Goal: Transaction & Acquisition: Purchase product/service

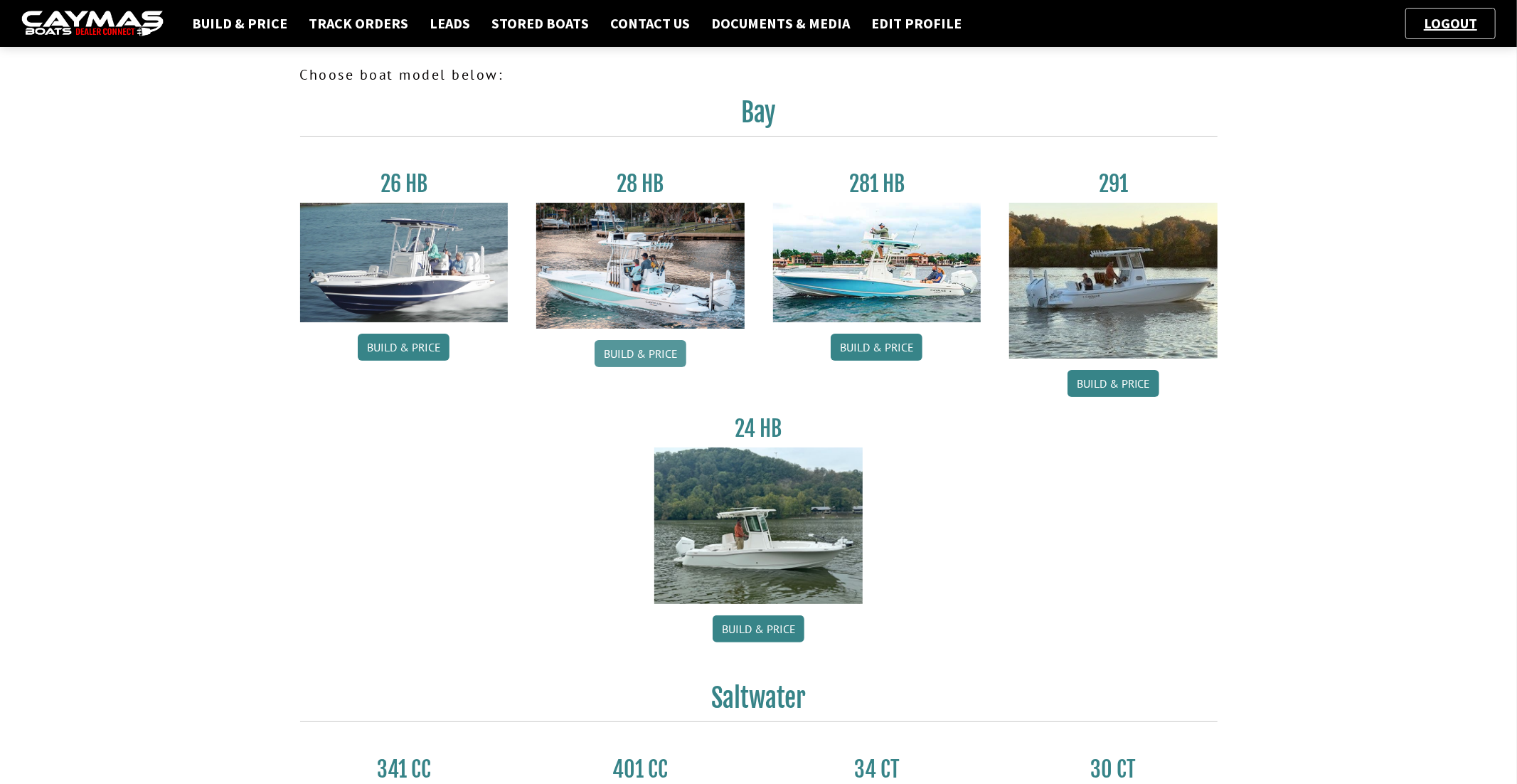
click at [658, 356] on link "Build & Price" at bounding box center [640, 354] width 92 height 27
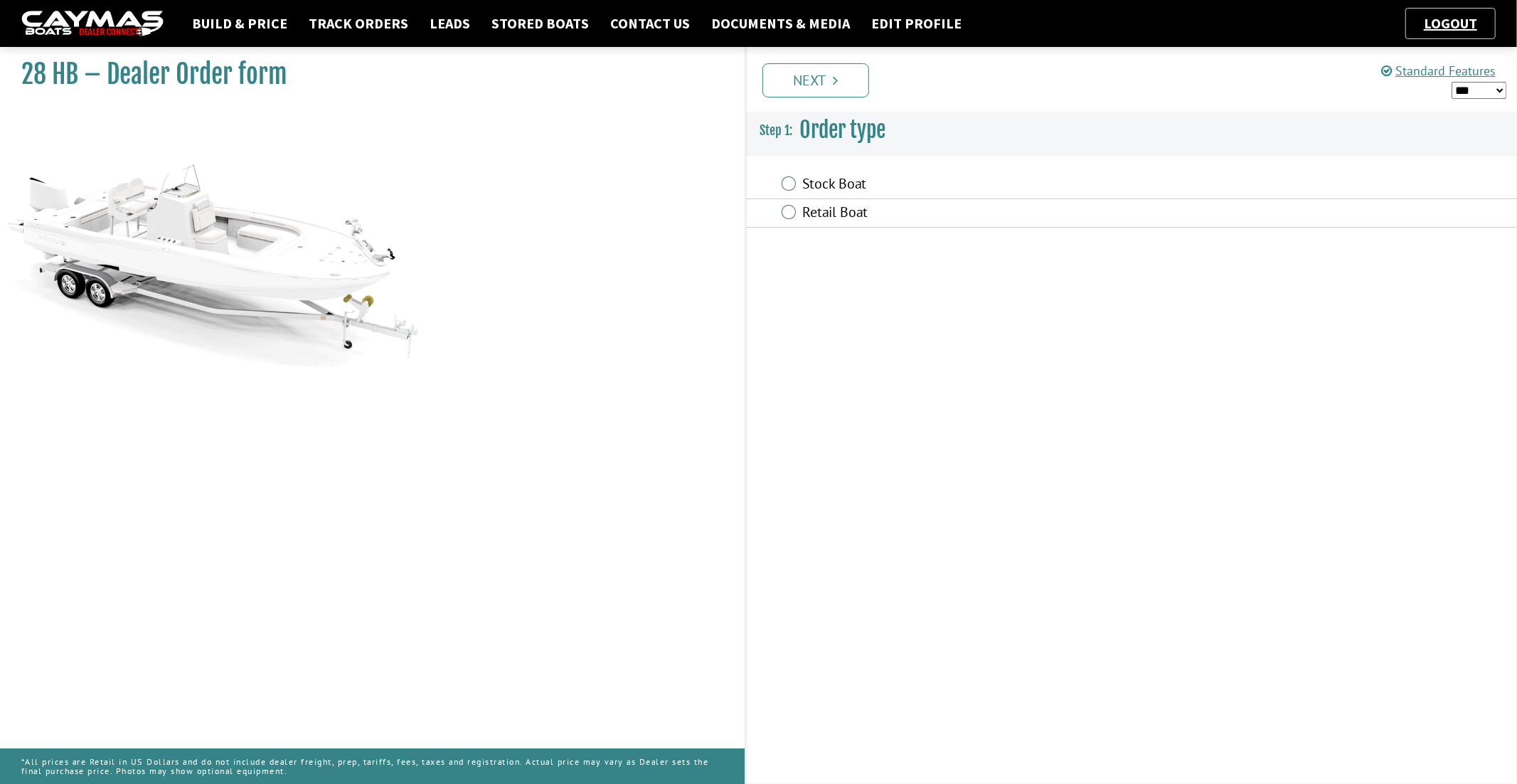
click at [812, 212] on label "Retail Boat" at bounding box center [1017, 214] width 429 height 20
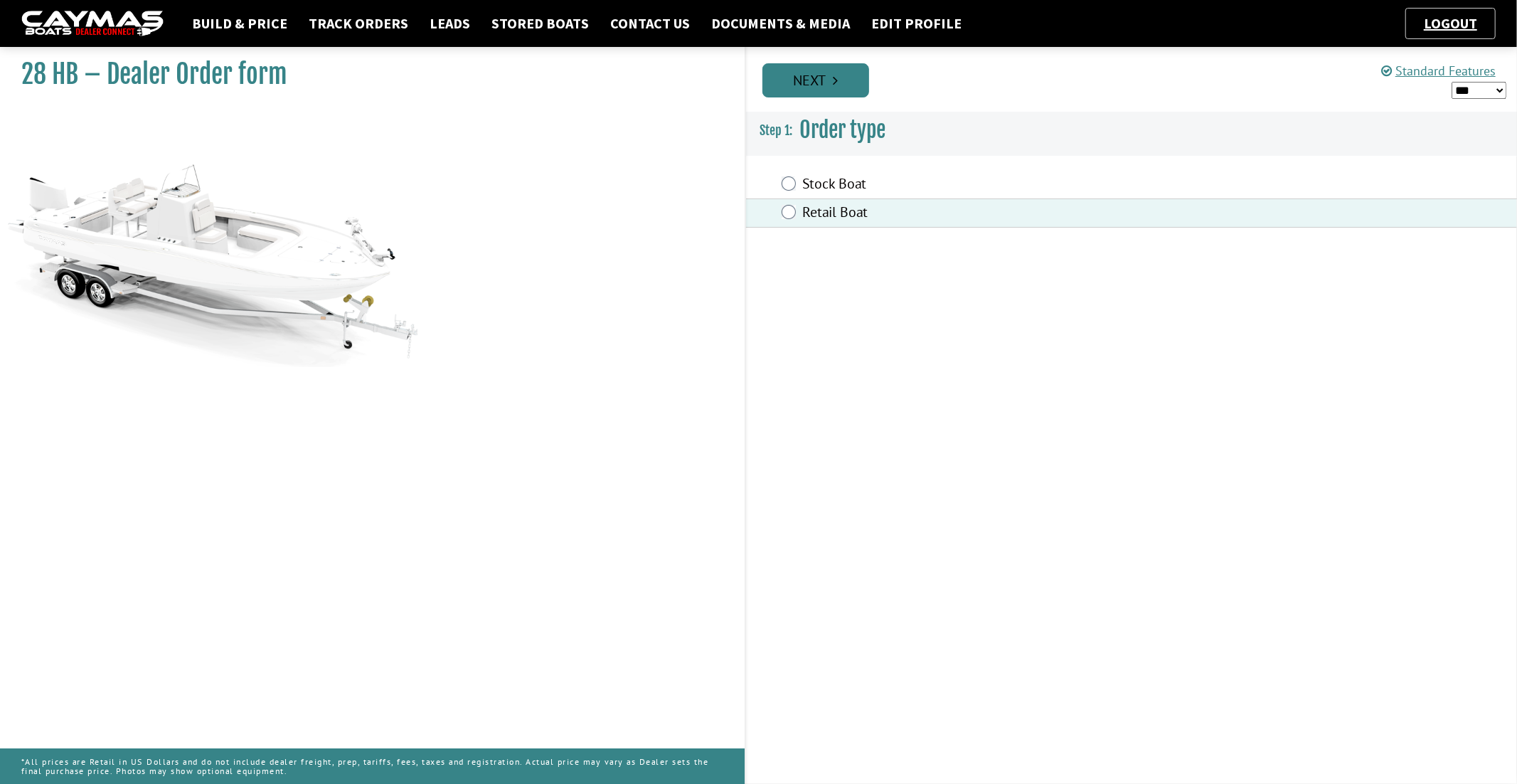
click at [836, 83] on icon "Pagination" at bounding box center [835, 80] width 5 height 14
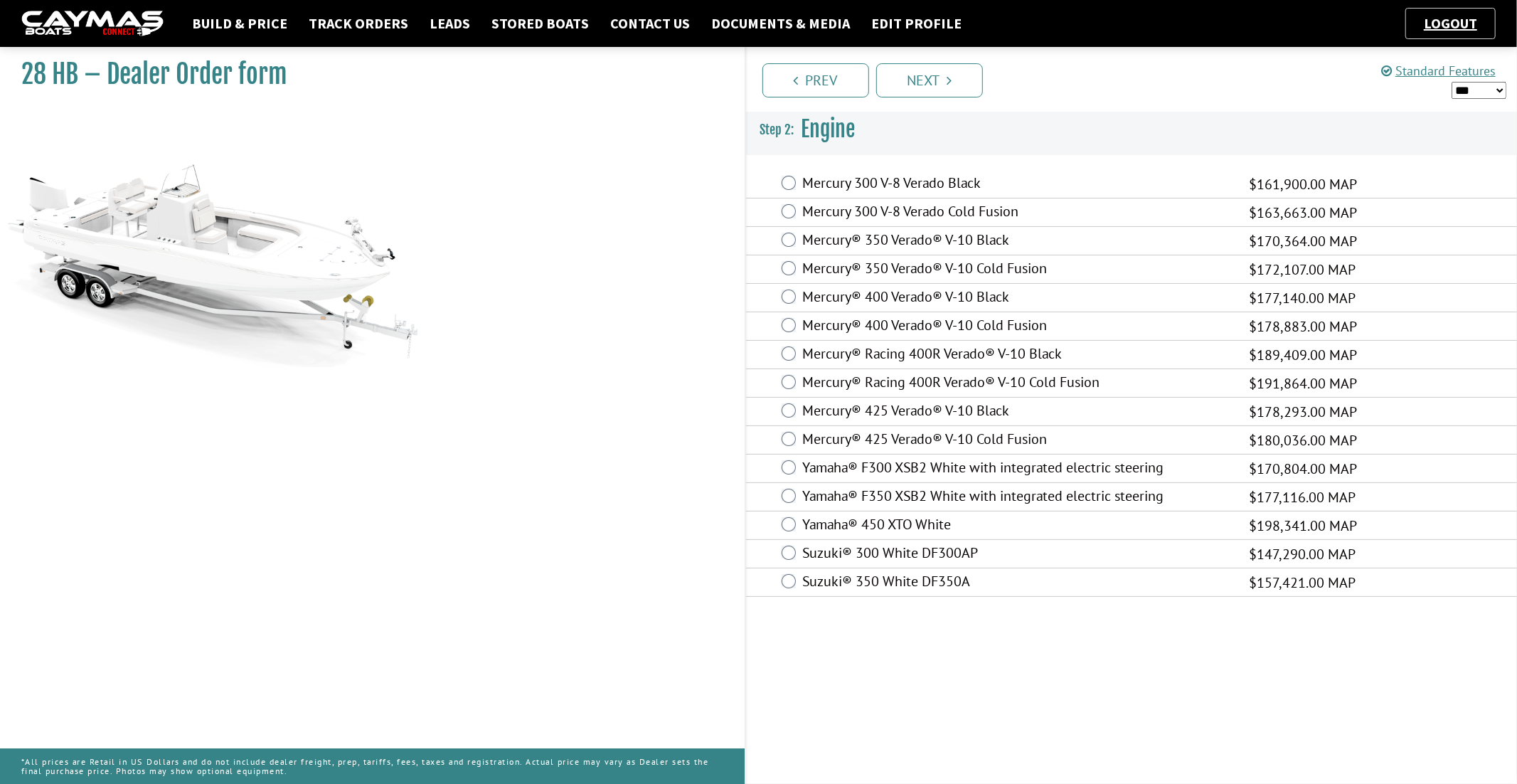
click at [950, 436] on label "Mercury® 425 Verado® V-10 Cold Fusion" at bounding box center [1017, 441] width 429 height 20
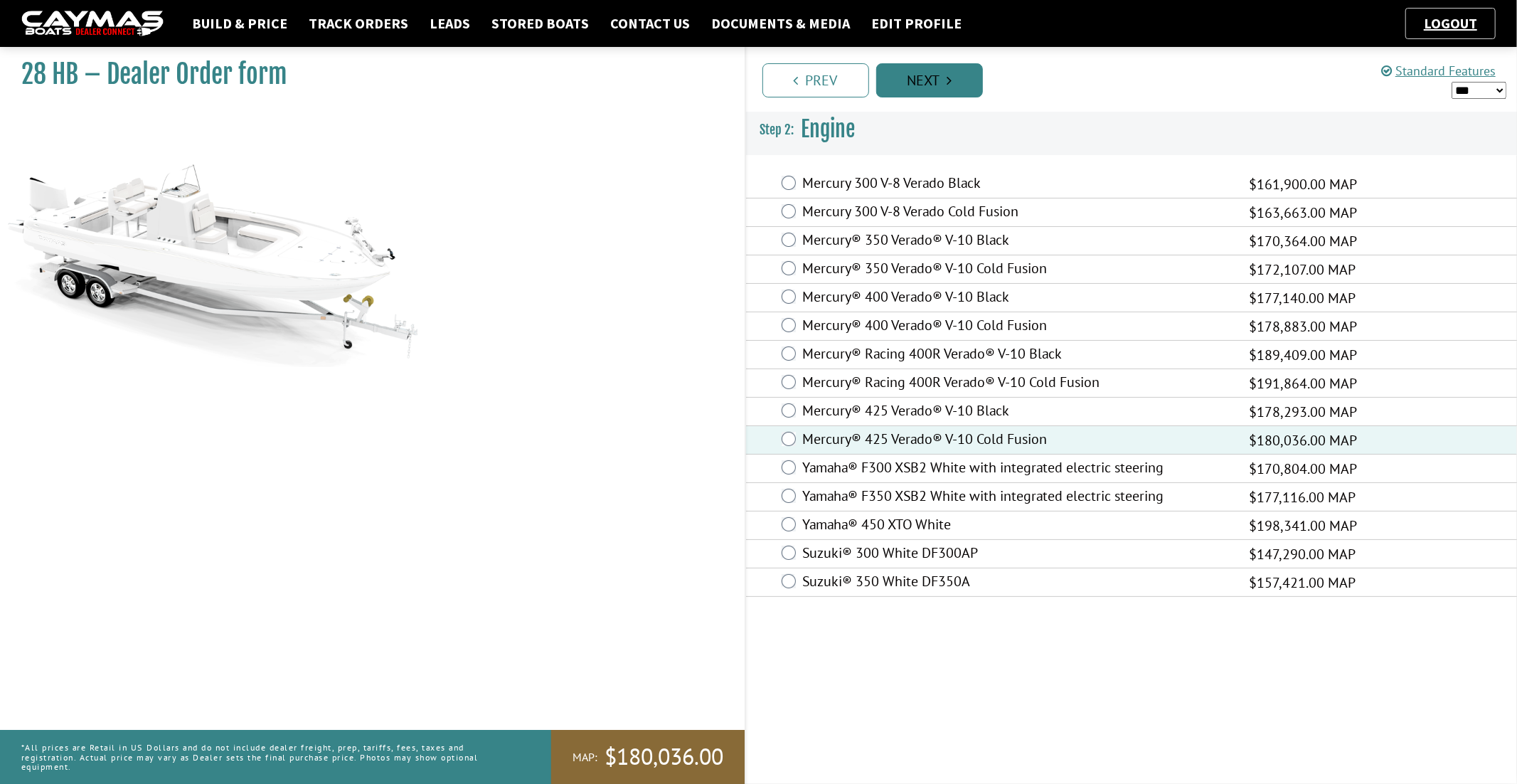
click at [918, 81] on link "Next" at bounding box center [929, 80] width 107 height 34
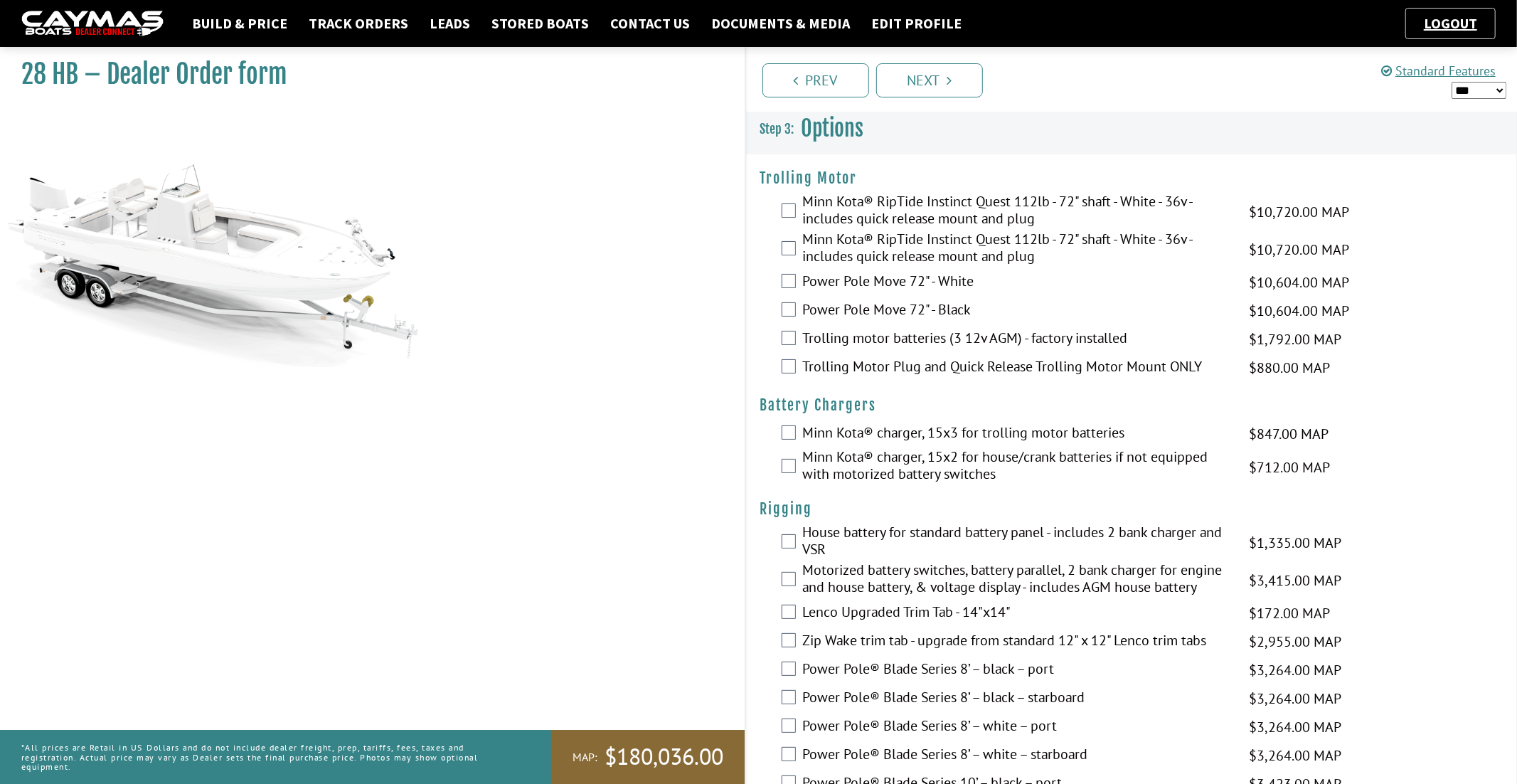
click at [952, 202] on label "Minn Kota® RipTide Instinct Quest 112lb - 72" shaft - White - 36v - includes qu…" at bounding box center [1017, 211] width 429 height 38
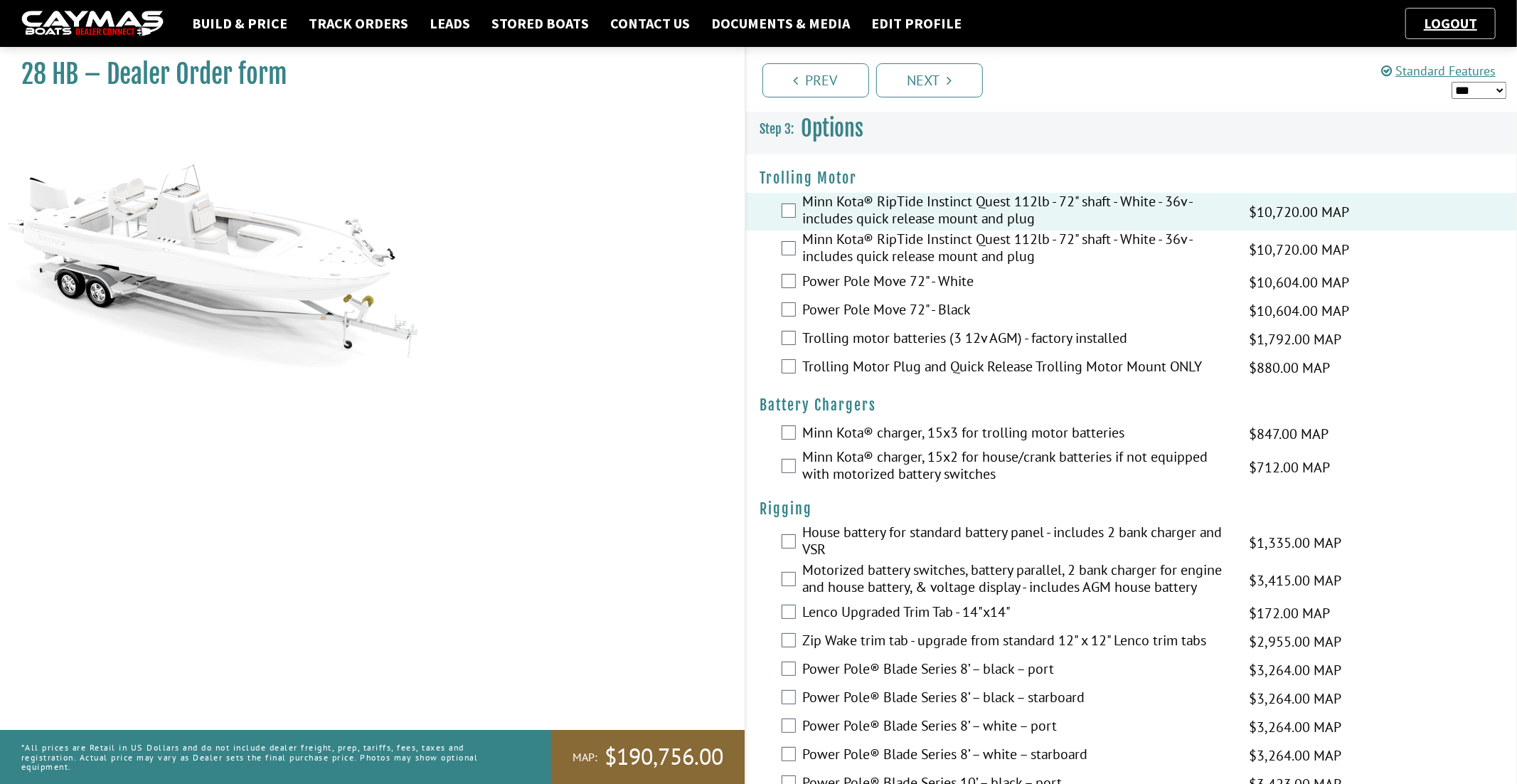
click at [931, 335] on label "Trolling motor batteries (3 12v AGM) - factory installed" at bounding box center [1017, 339] width 429 height 20
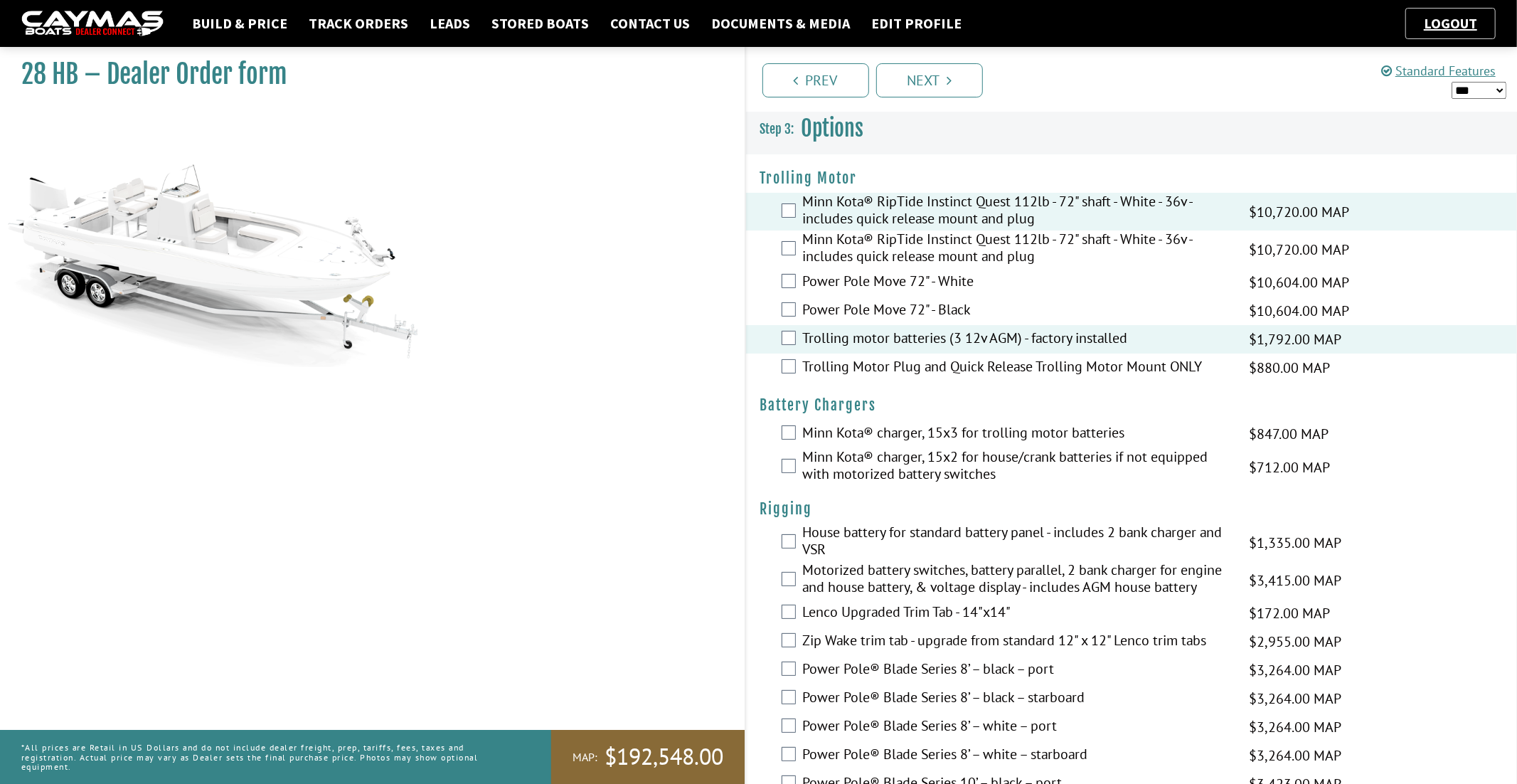
click at [934, 365] on label "Trolling Motor Plug and Quick Release Trolling Motor Mount ONLY" at bounding box center [1017, 368] width 429 height 20
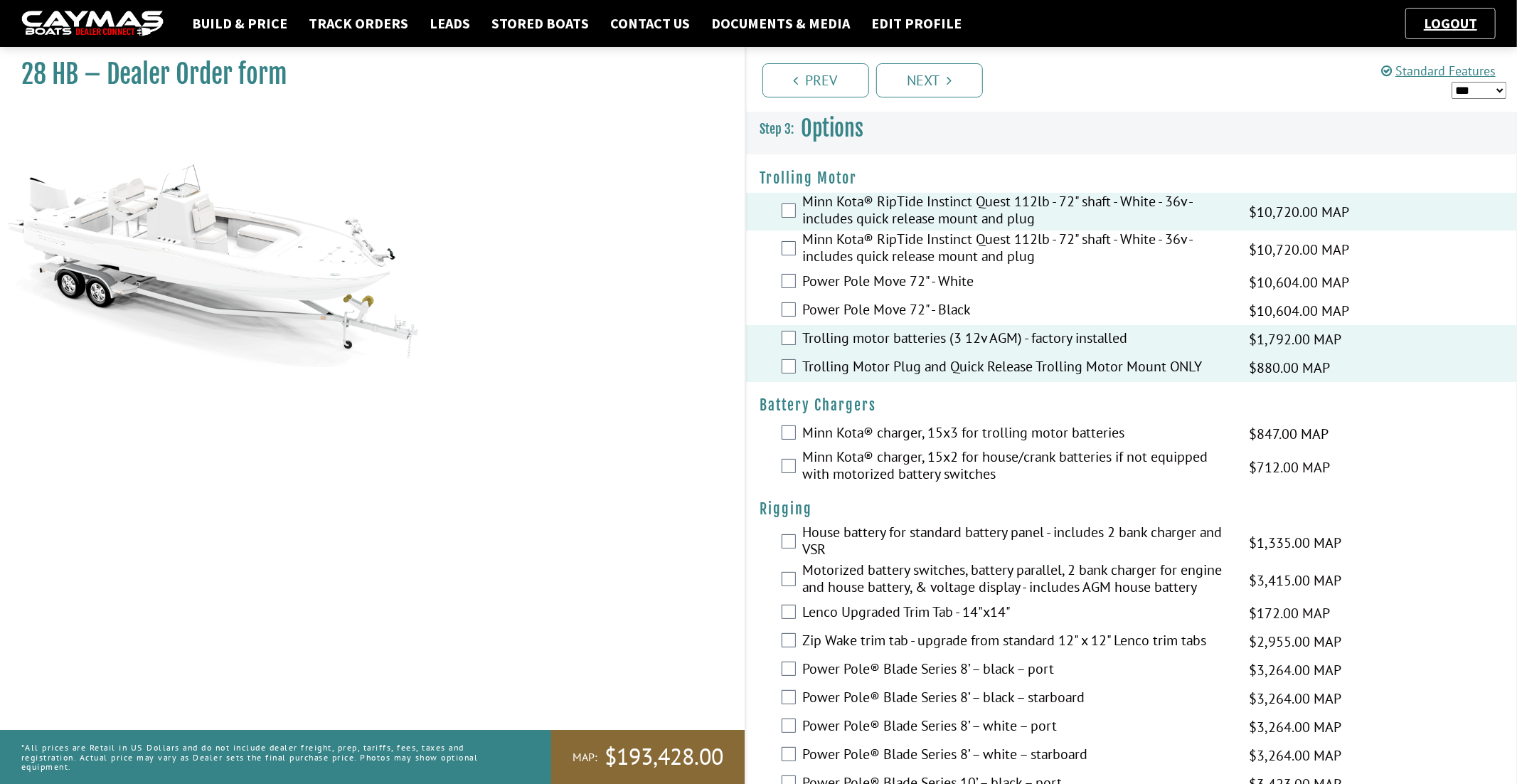
click at [995, 372] on label "Trolling Motor Plug and Quick Release Trolling Motor Mount ONLY" at bounding box center [1017, 368] width 429 height 20
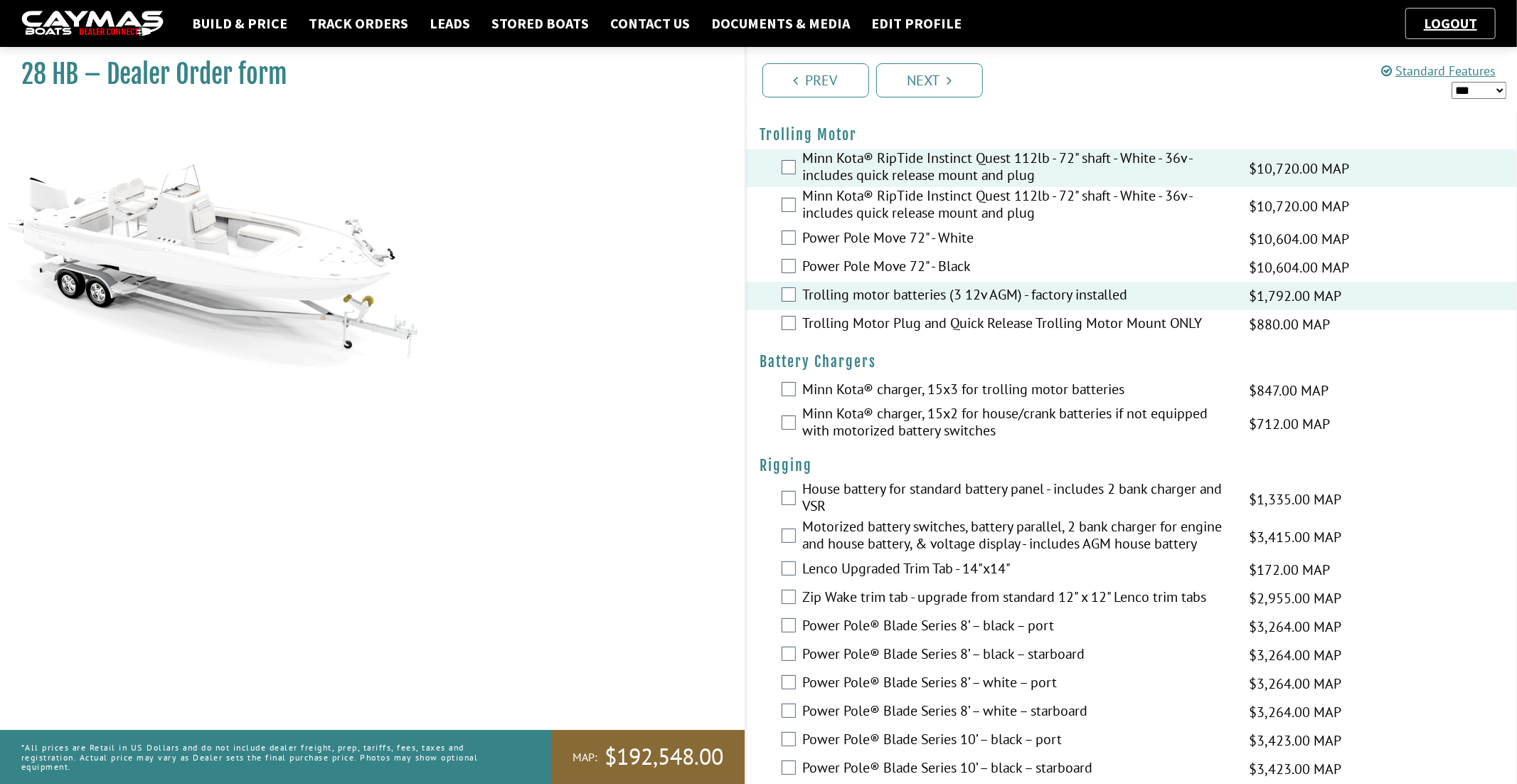
scroll to position [49, 0]
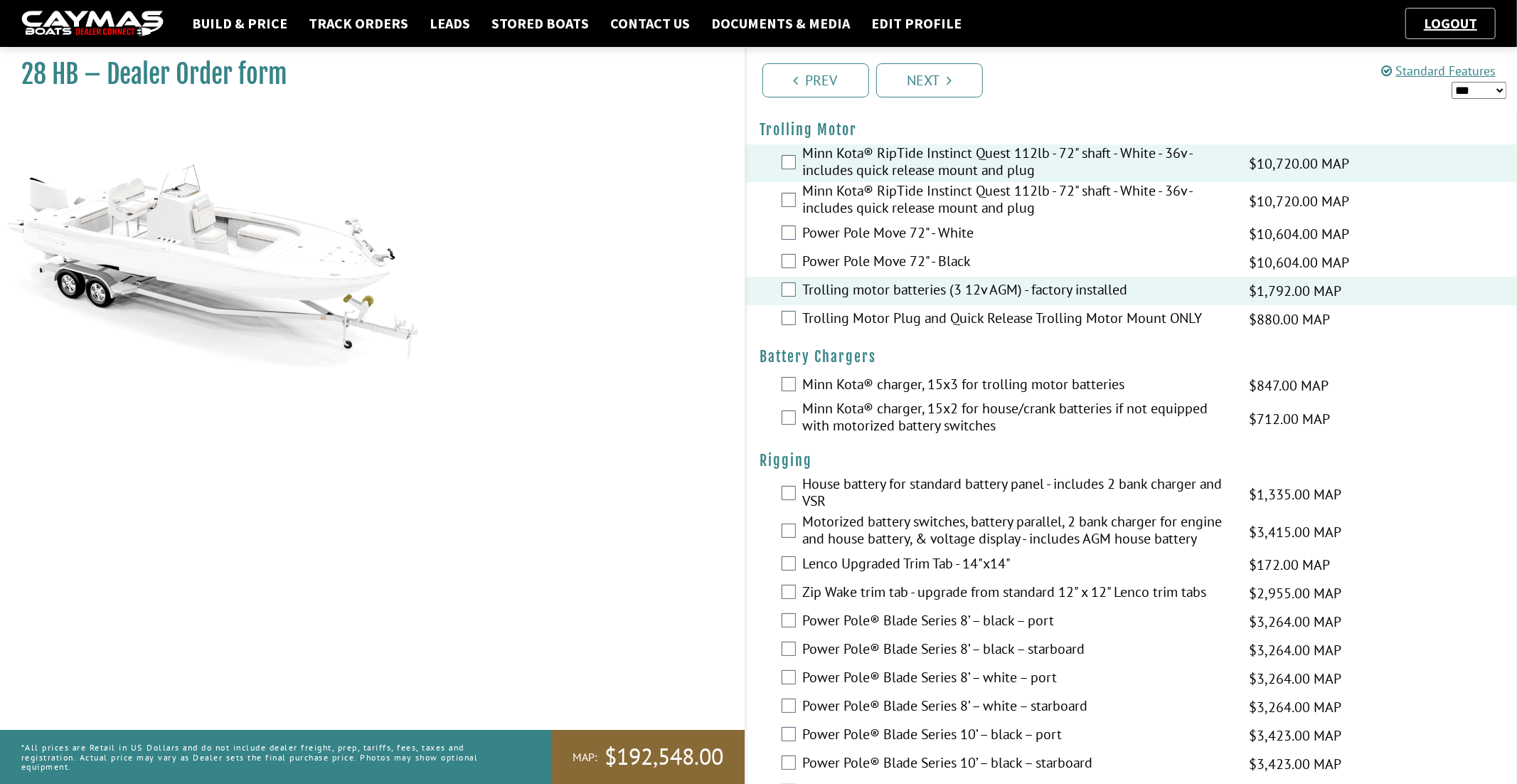
click at [1020, 386] on label "Minn Kota® charger, 15x3 for trolling motor batteries" at bounding box center [1017, 386] width 429 height 20
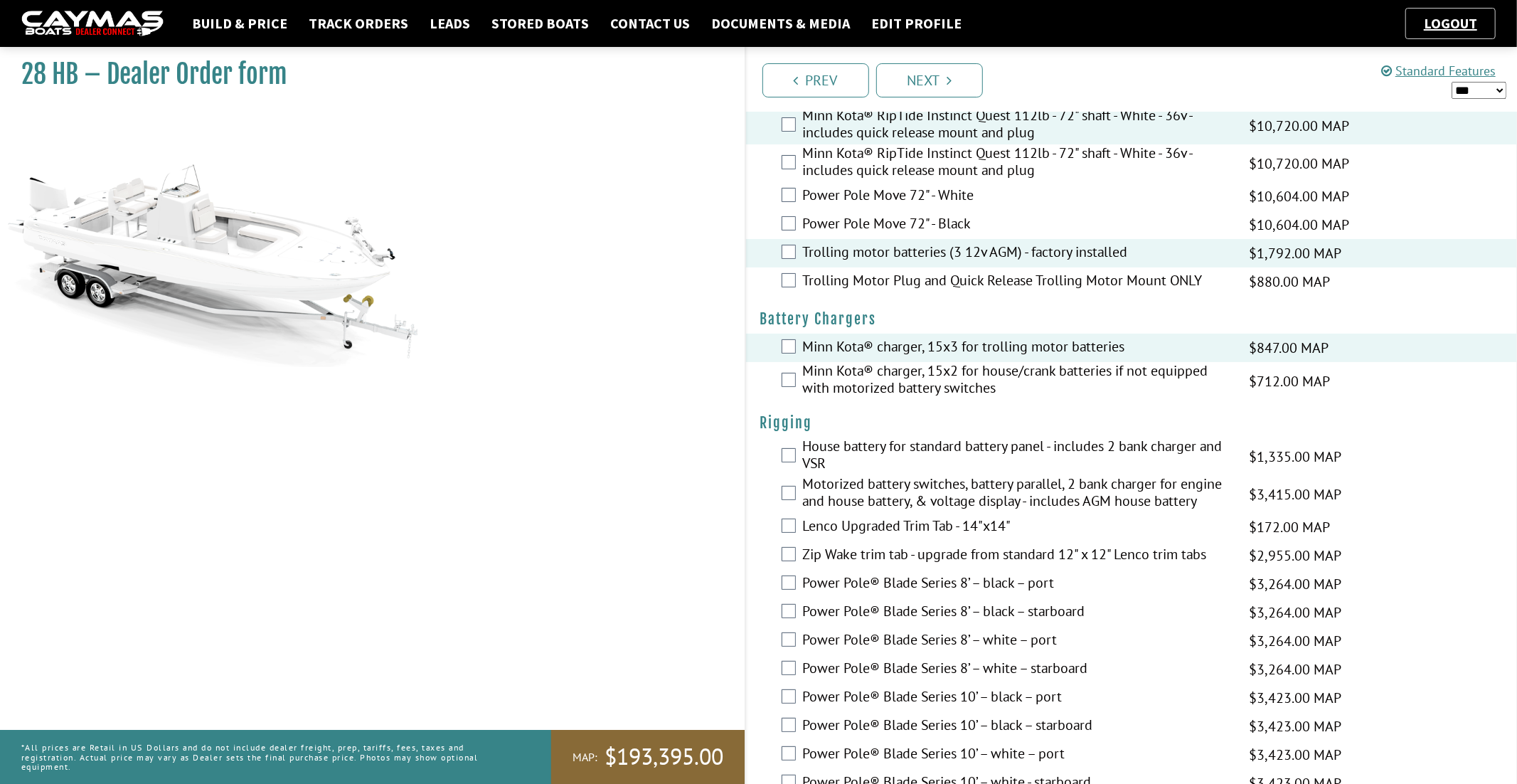
scroll to position [93, 0]
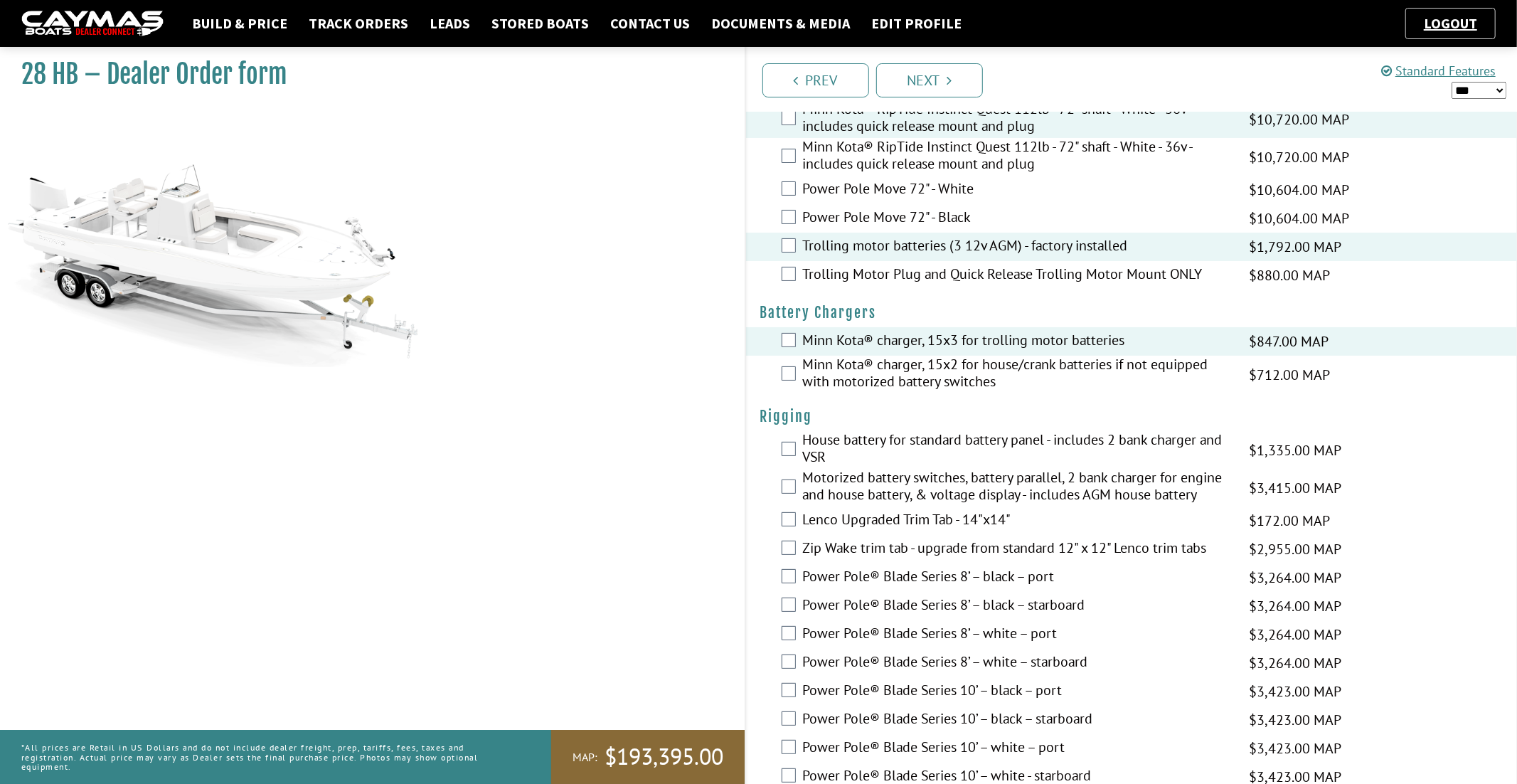
click at [1004, 481] on label "Motorized battery switches, battery parallel, 2 bank charger for engine and hou…" at bounding box center [1017, 488] width 429 height 38
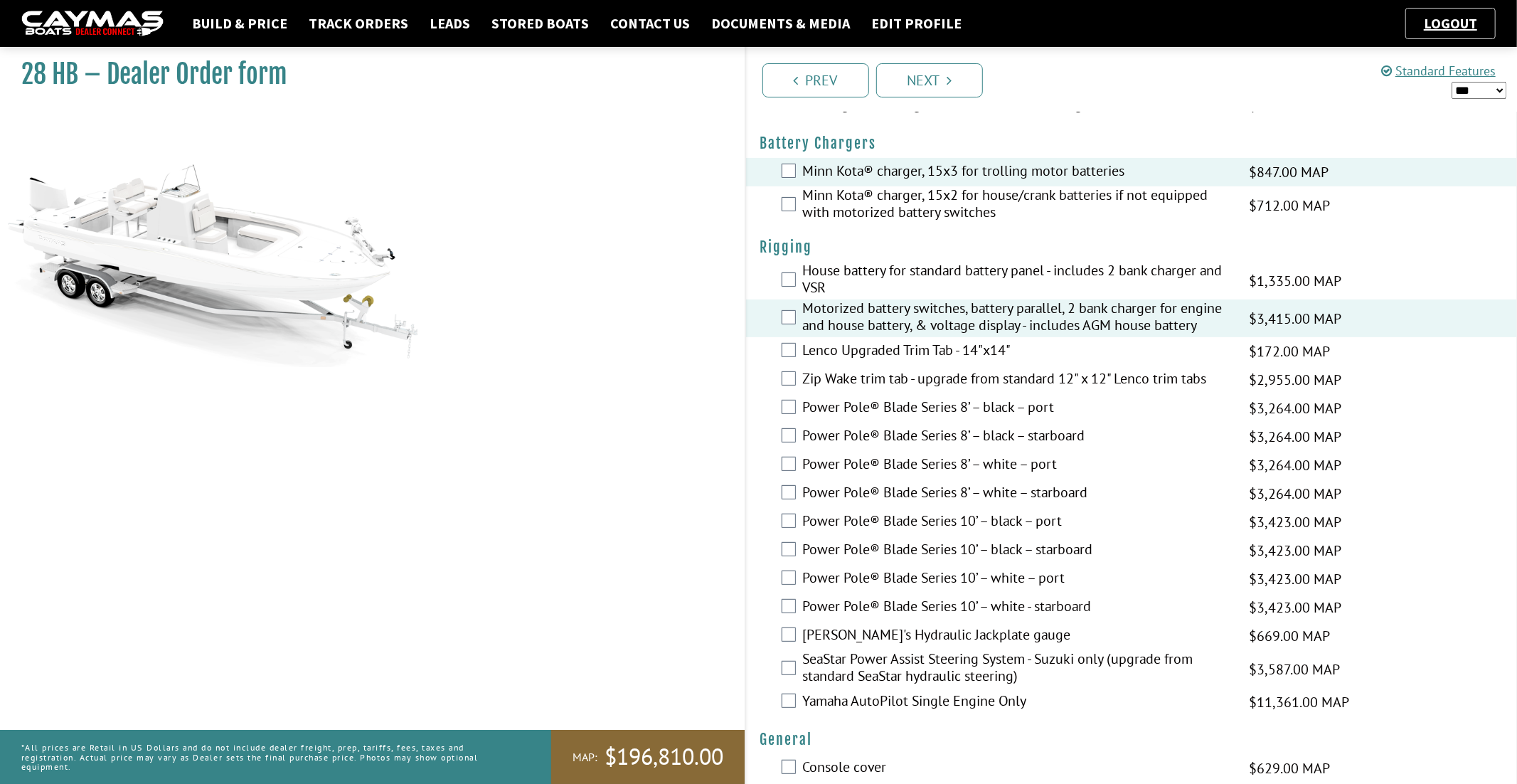
scroll to position [267, 0]
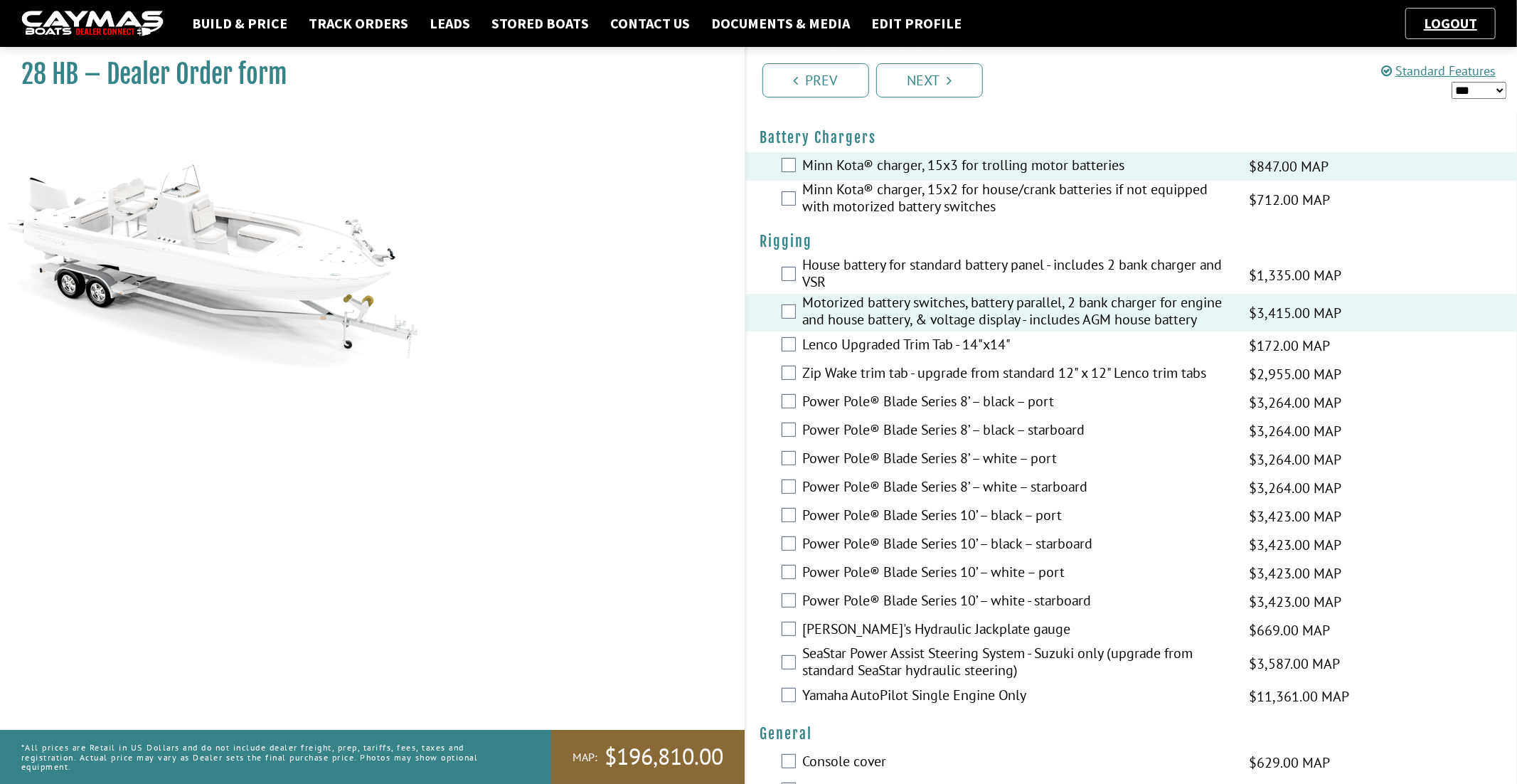
click at [1002, 570] on label "Power Pole® Blade Series 10’ – white – port" at bounding box center [1017, 573] width 429 height 20
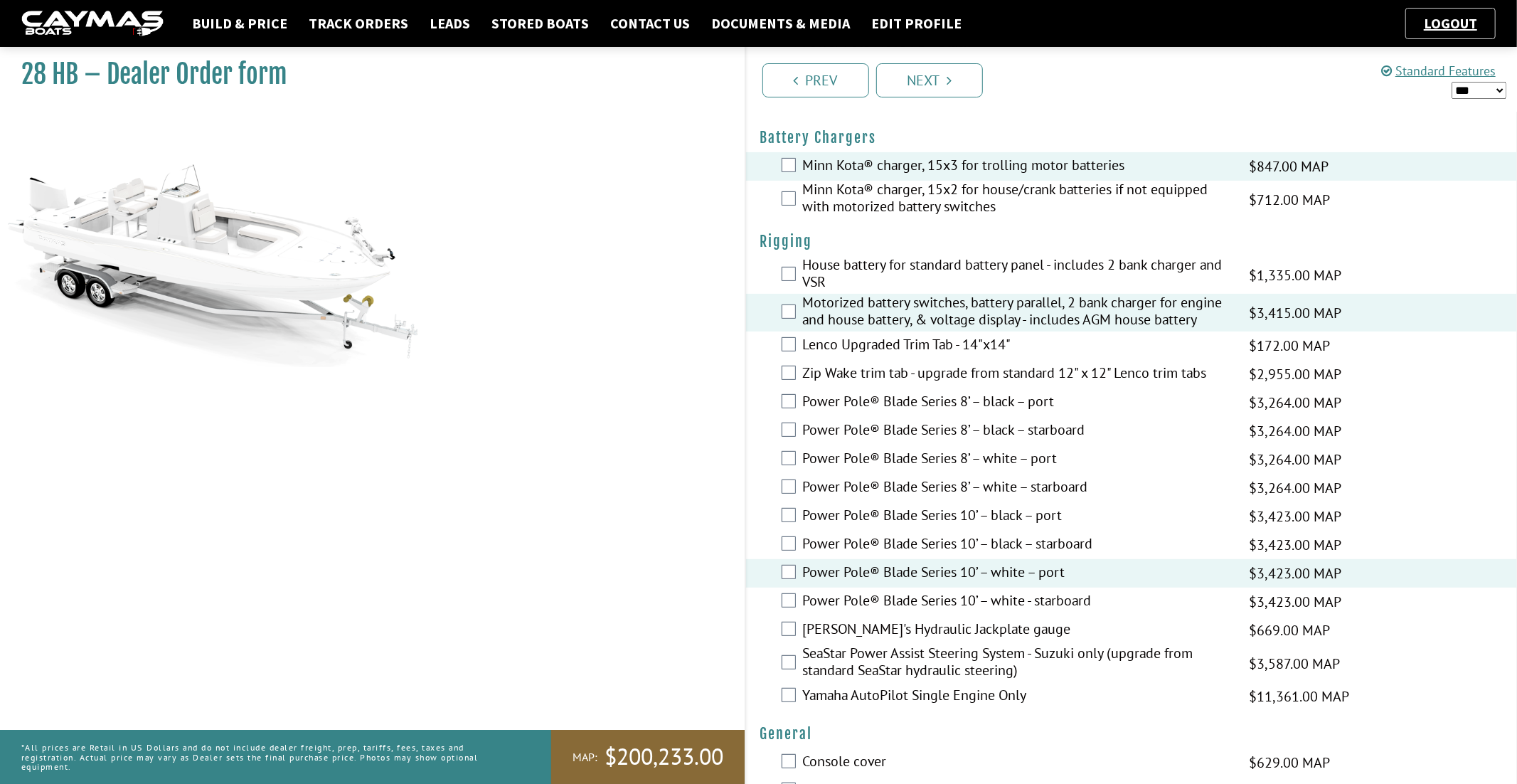
click at [1009, 592] on label "Power Pole® Blade Series 10’ – white - starboard" at bounding box center [1017, 602] width 429 height 20
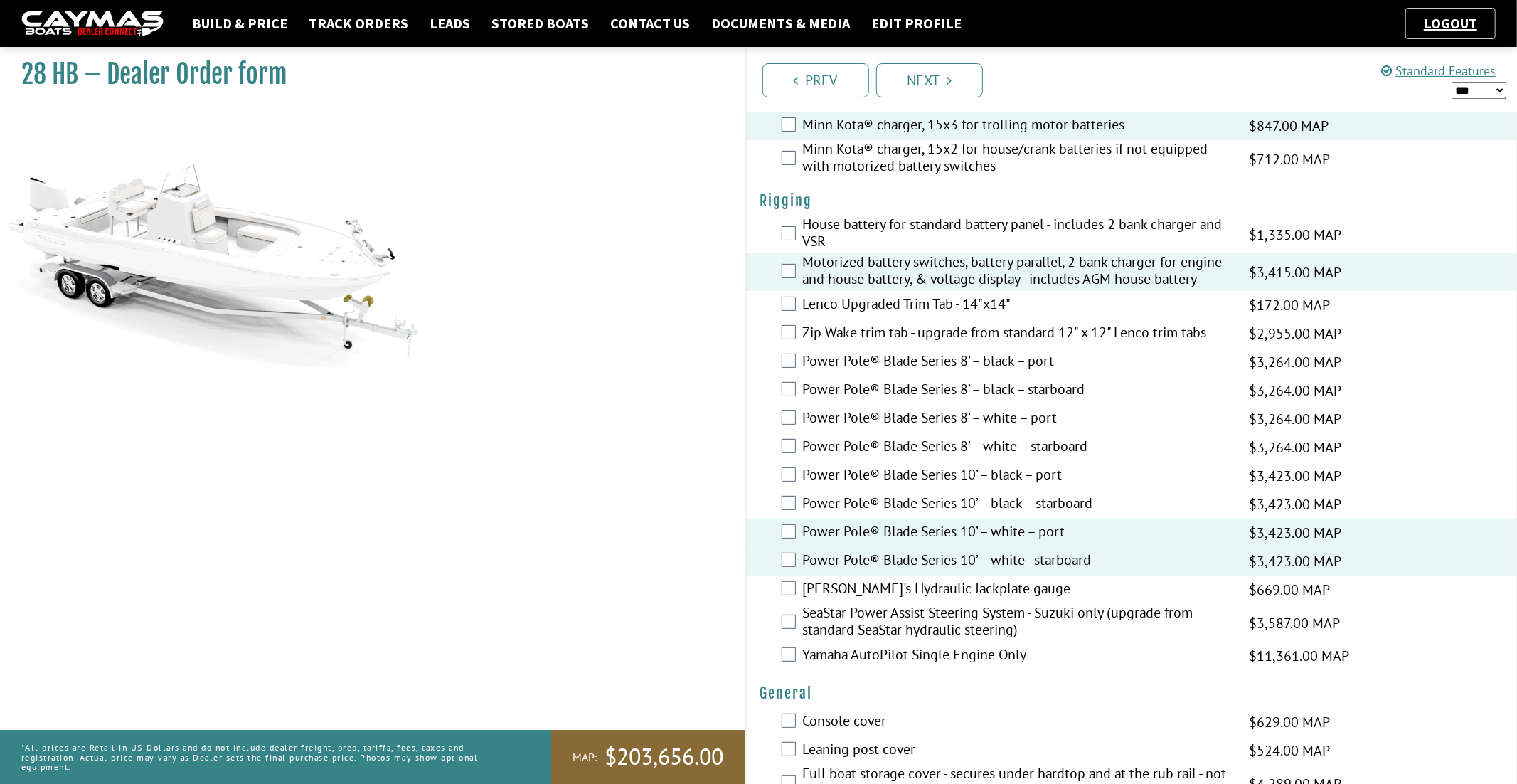
scroll to position [310, 0]
click at [1013, 586] on label "[PERSON_NAME]'s Hydraulic Jackplate gauge" at bounding box center [1017, 588] width 429 height 20
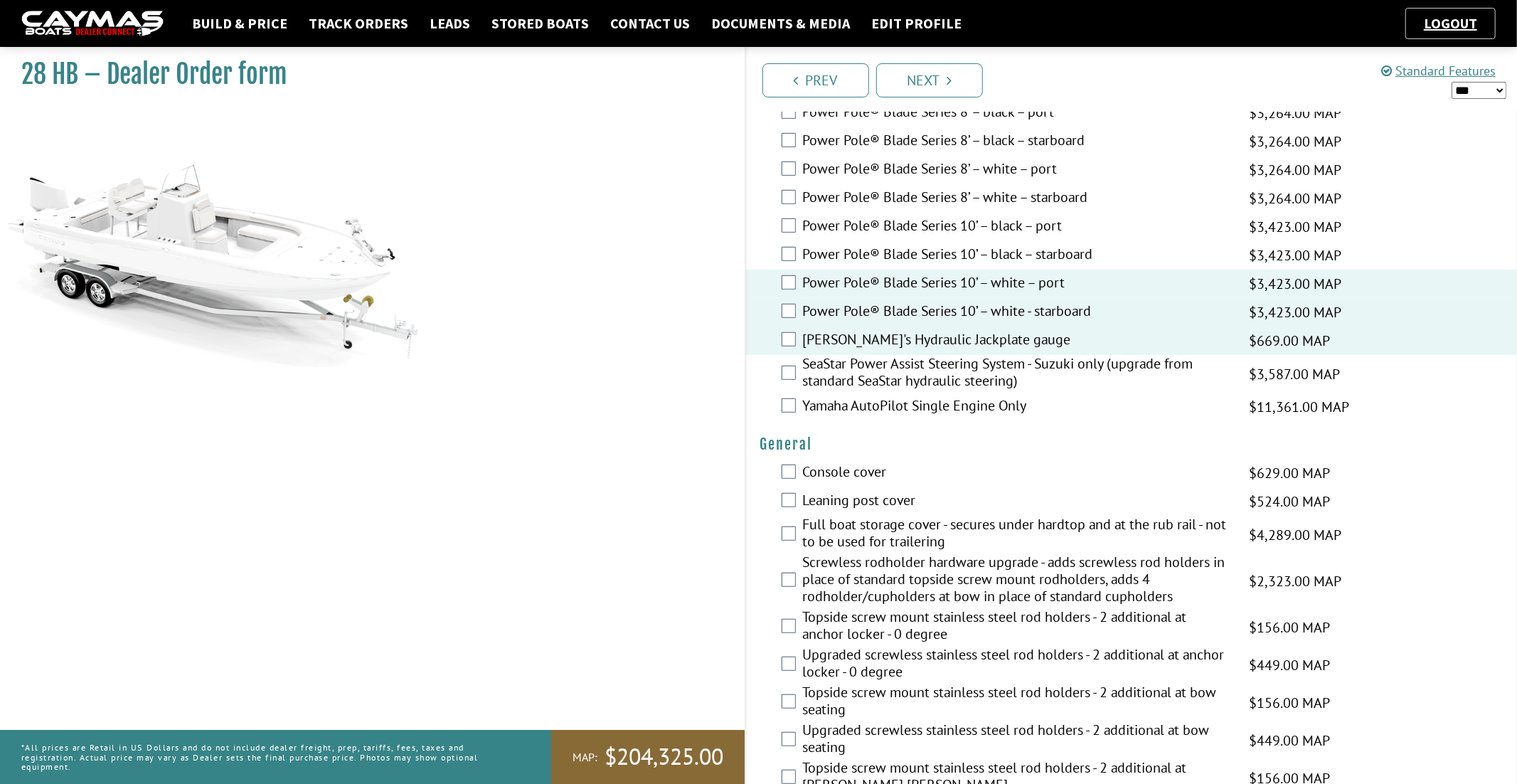
scroll to position [558, 0]
click at [1048, 570] on label "Screwless rodholder hardware upgrade - adds screwless rod holders in place of s…" at bounding box center [1017, 580] width 429 height 55
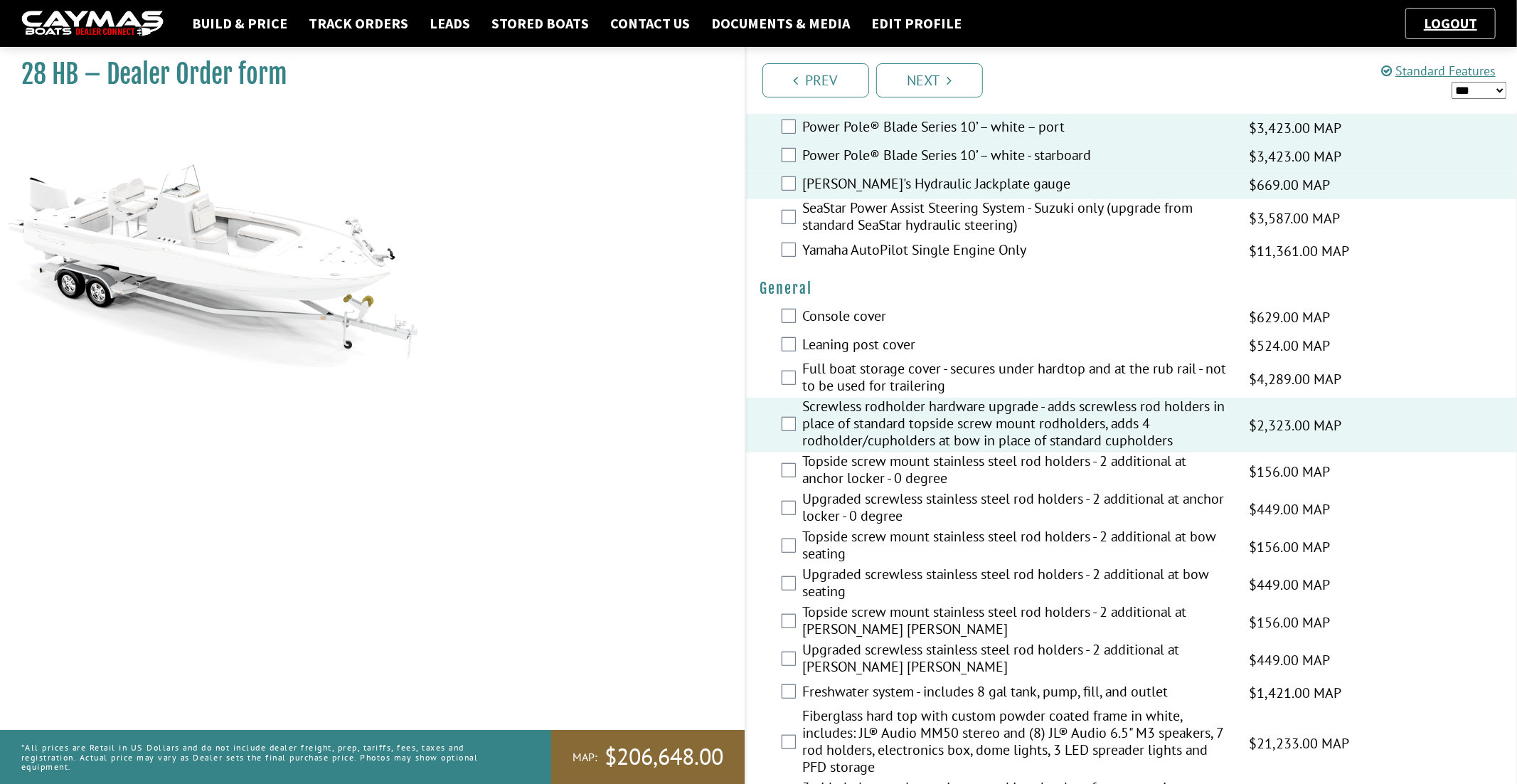
scroll to position [726, 0]
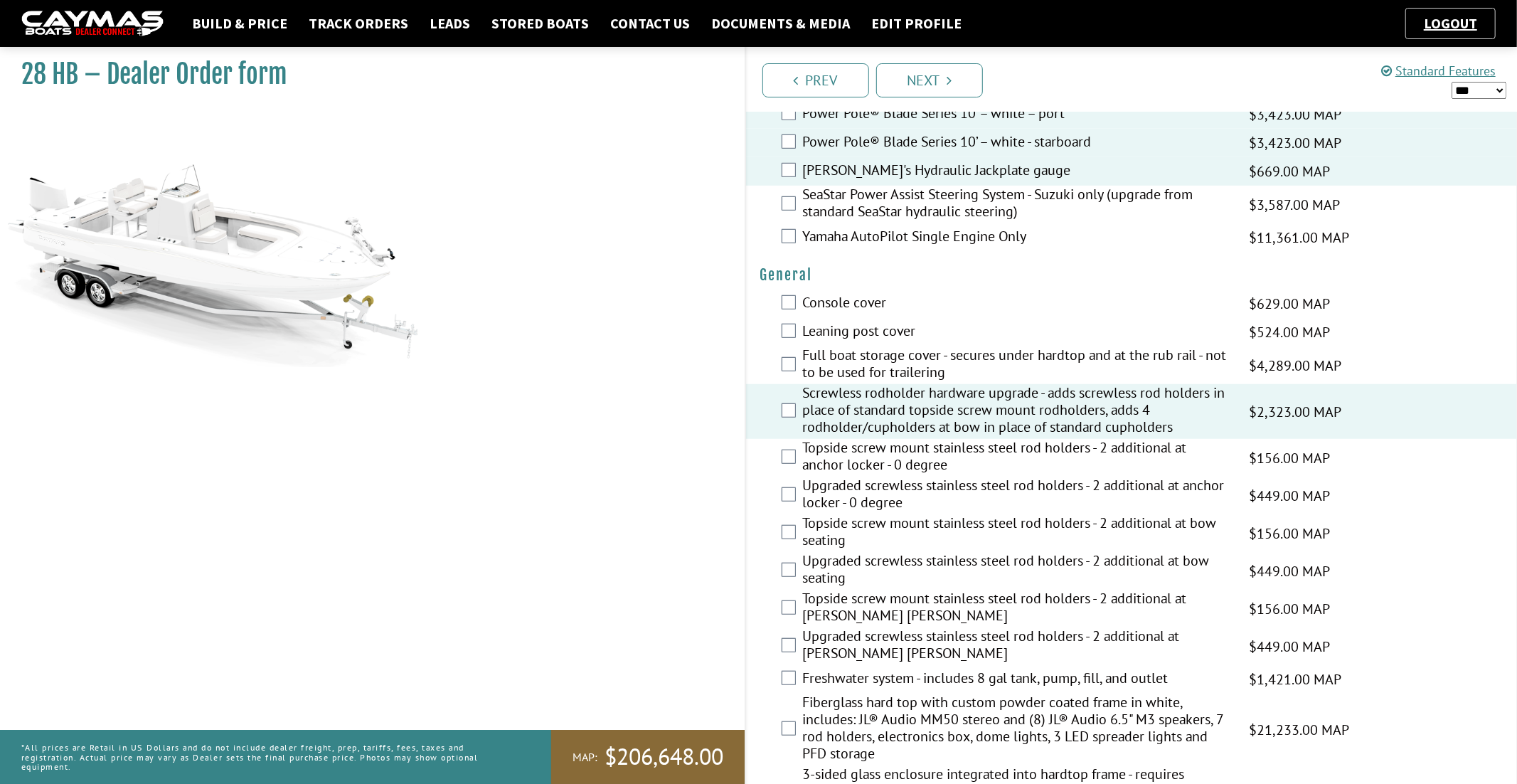
click at [982, 669] on label "Freshwater system - includes 8 gal tank, pump, fill, and outlet" at bounding box center [1017, 680] width 429 height 20
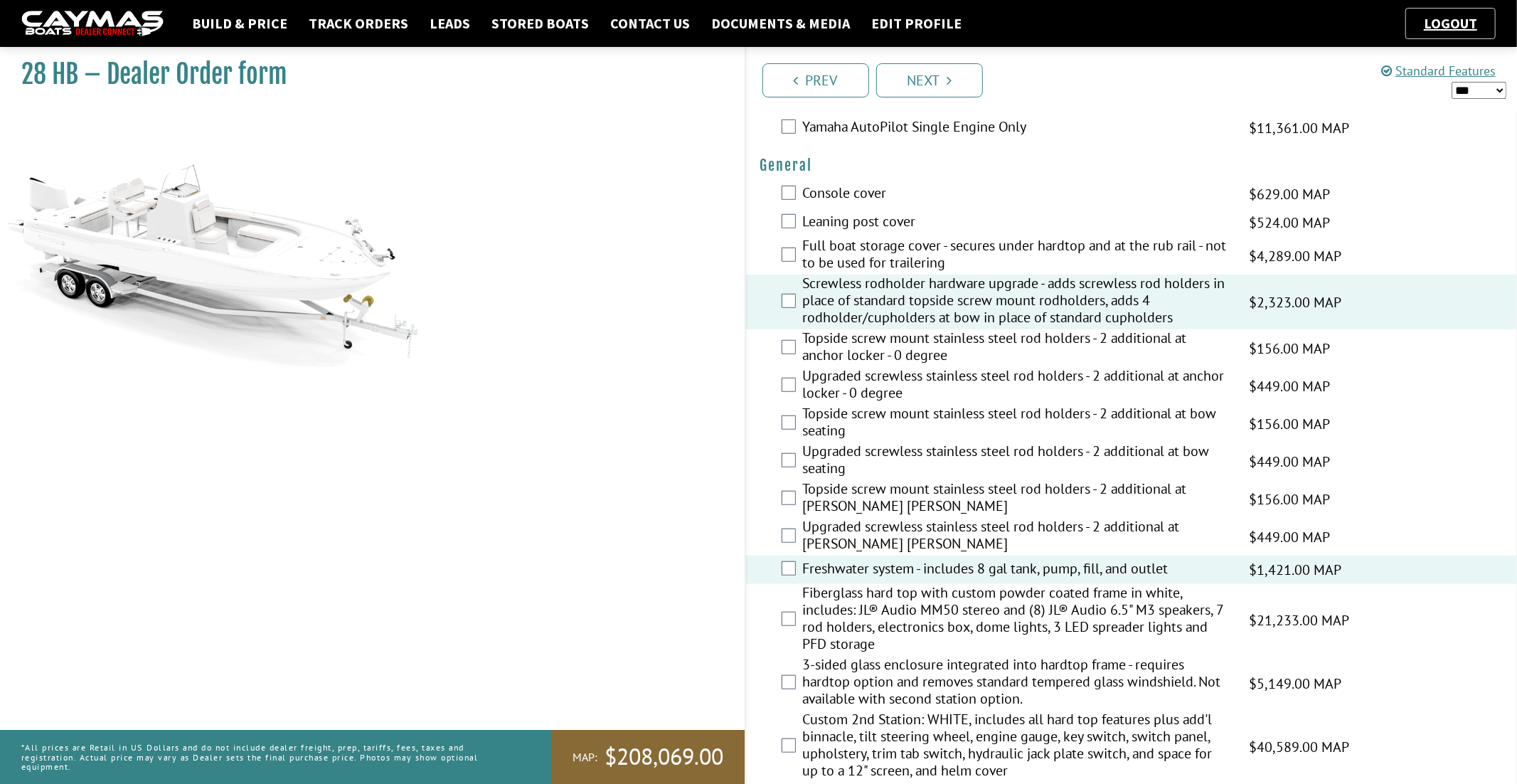
scroll to position [842, 0]
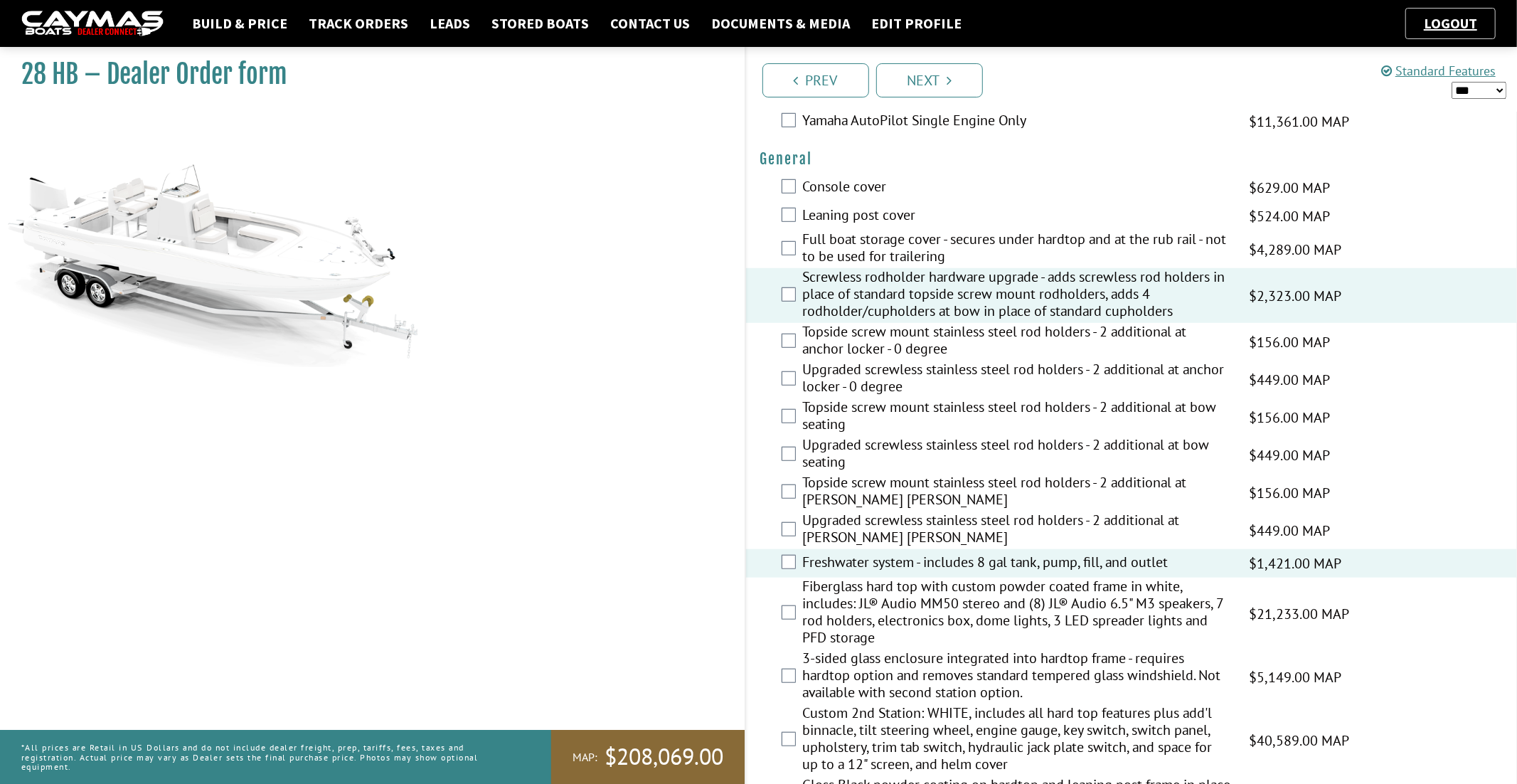
click at [1006, 607] on label "Fiberglass hard top with custom powder coated frame in white, includes: JL® Aud…" at bounding box center [1017, 613] width 429 height 71
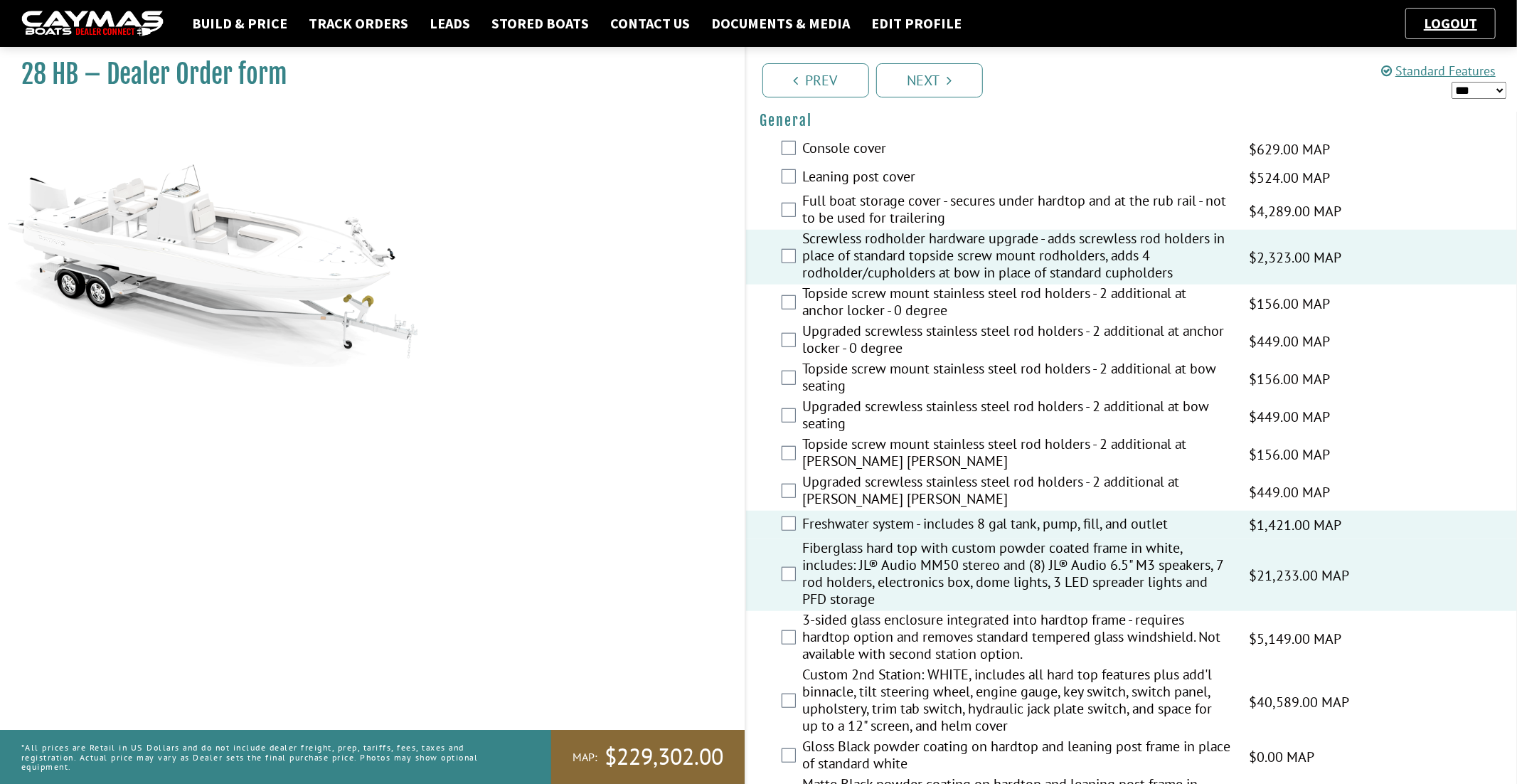
scroll to position [886, 0]
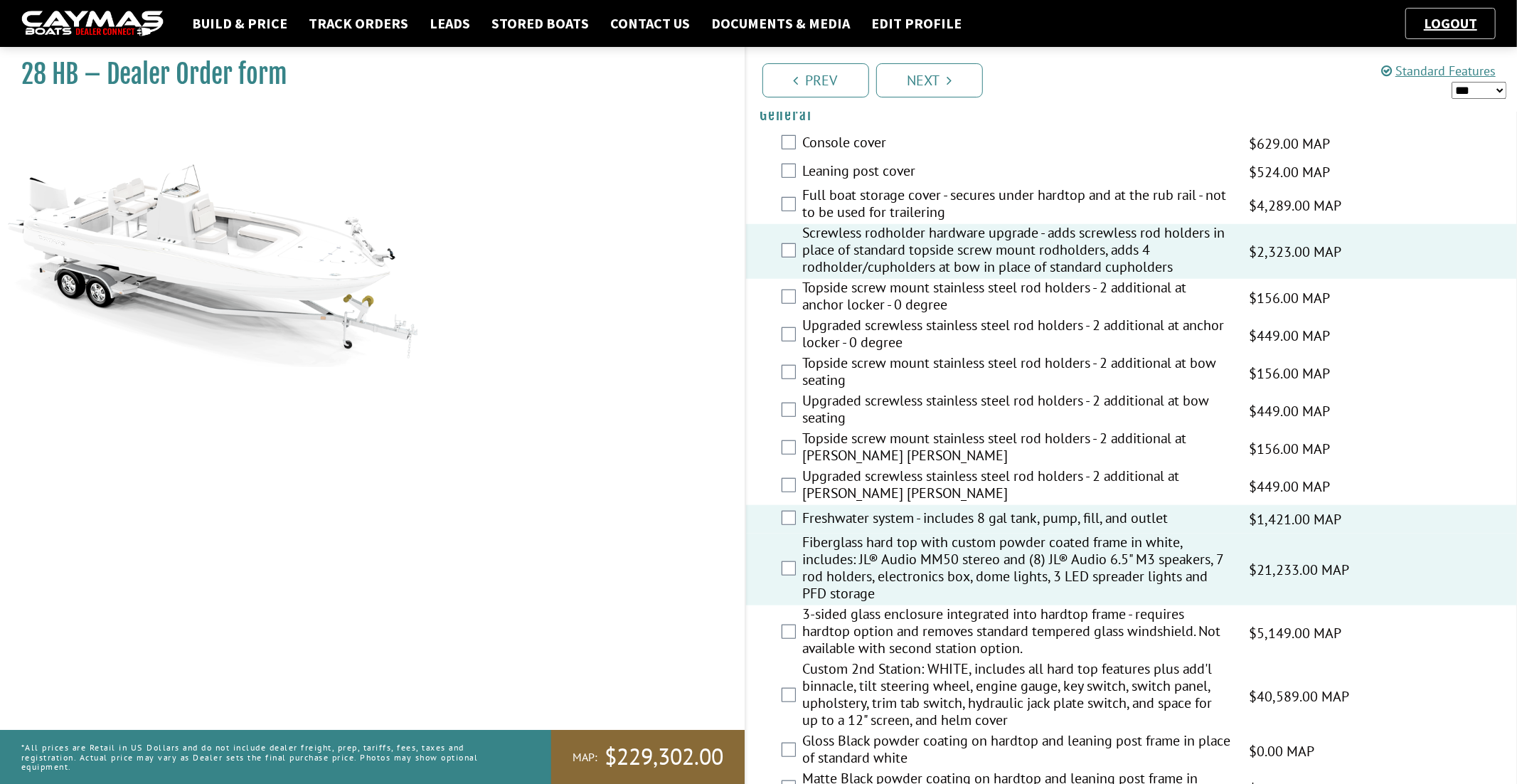
click at [1006, 621] on label "3-sided glass enclosure integrated into hardtop frame - requires hardtop option…" at bounding box center [1017, 632] width 429 height 55
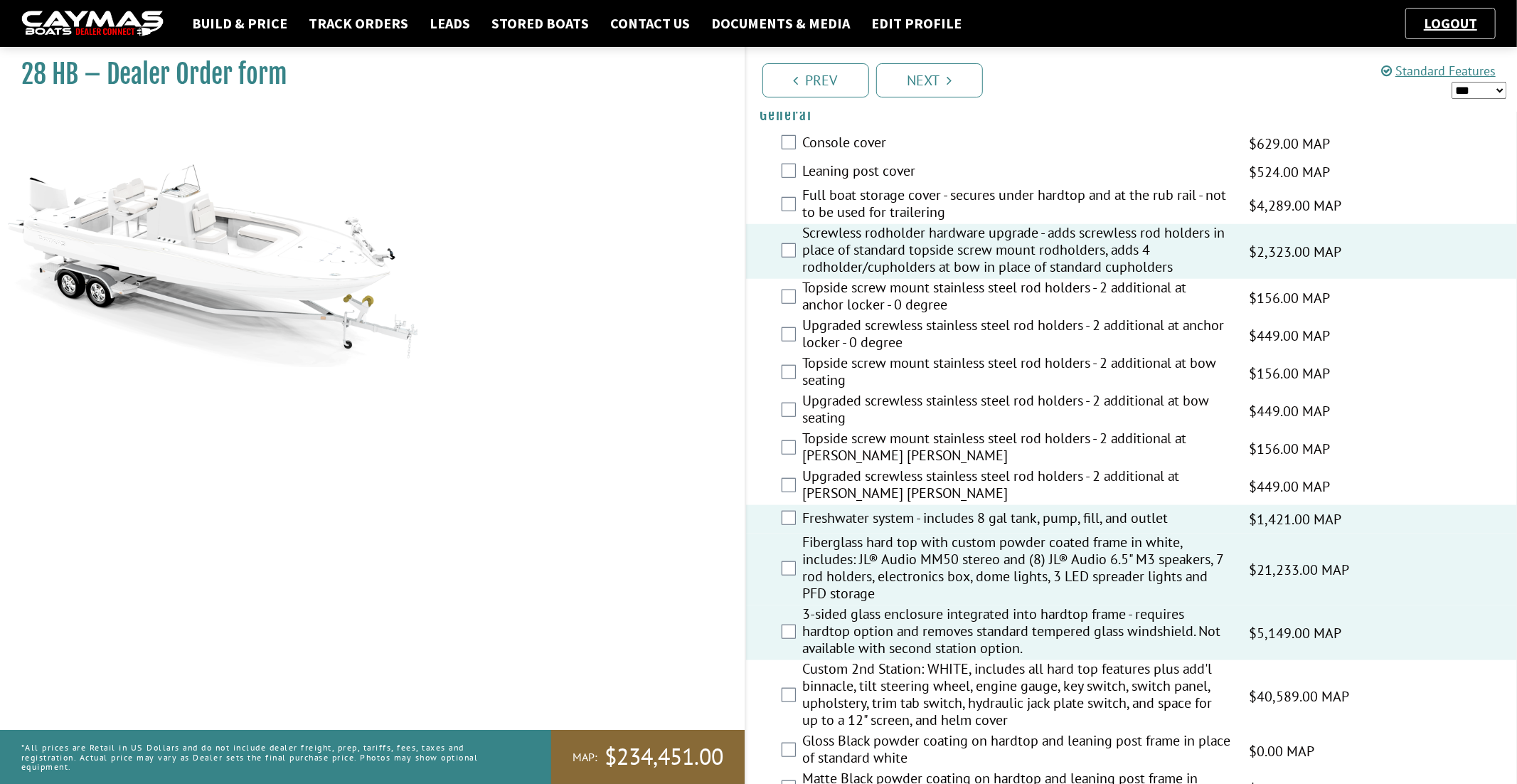
click at [1046, 631] on label "3-sided glass enclosure integrated into hardtop frame - requires hardtop option…" at bounding box center [1017, 632] width 429 height 55
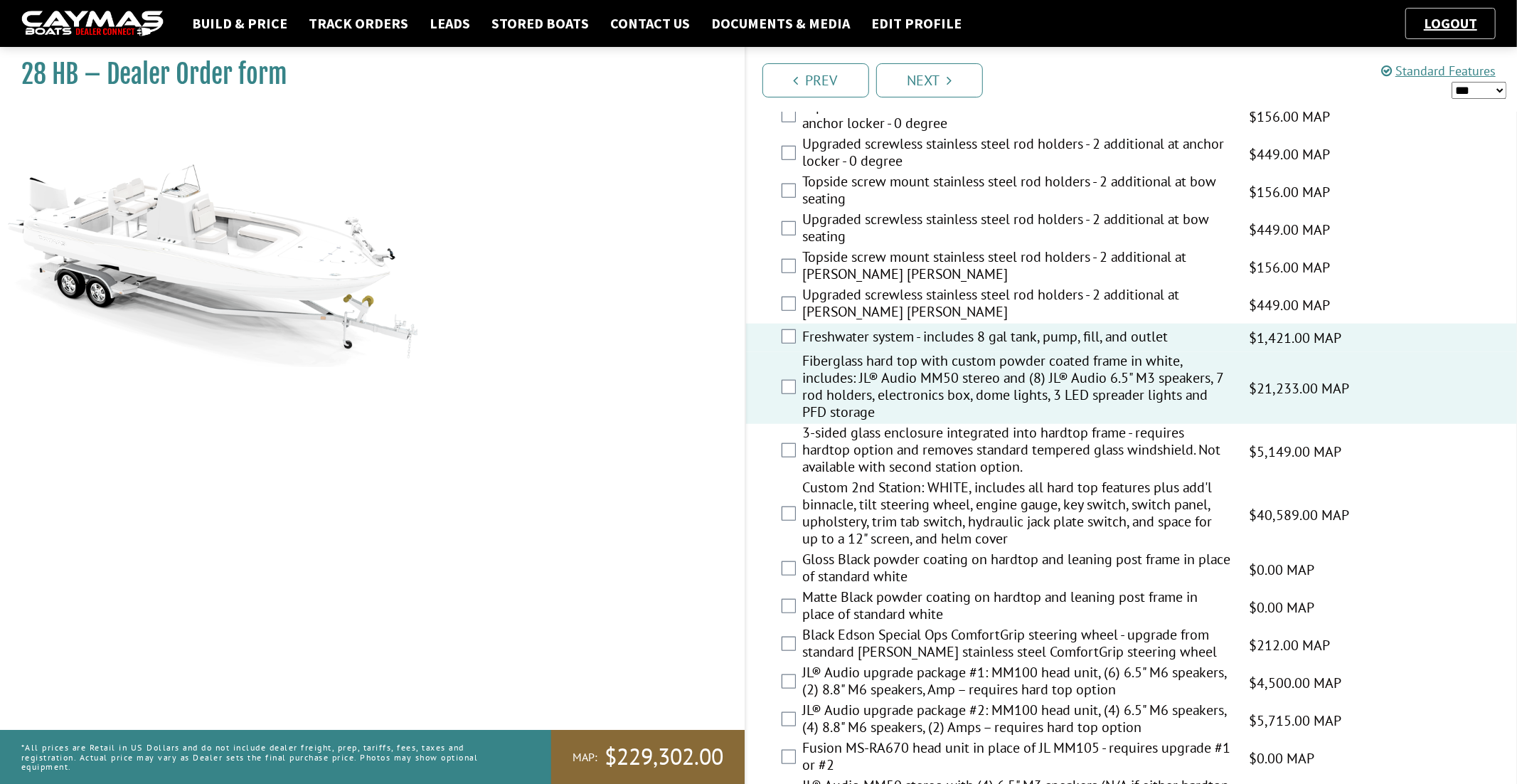
scroll to position [1083, 0]
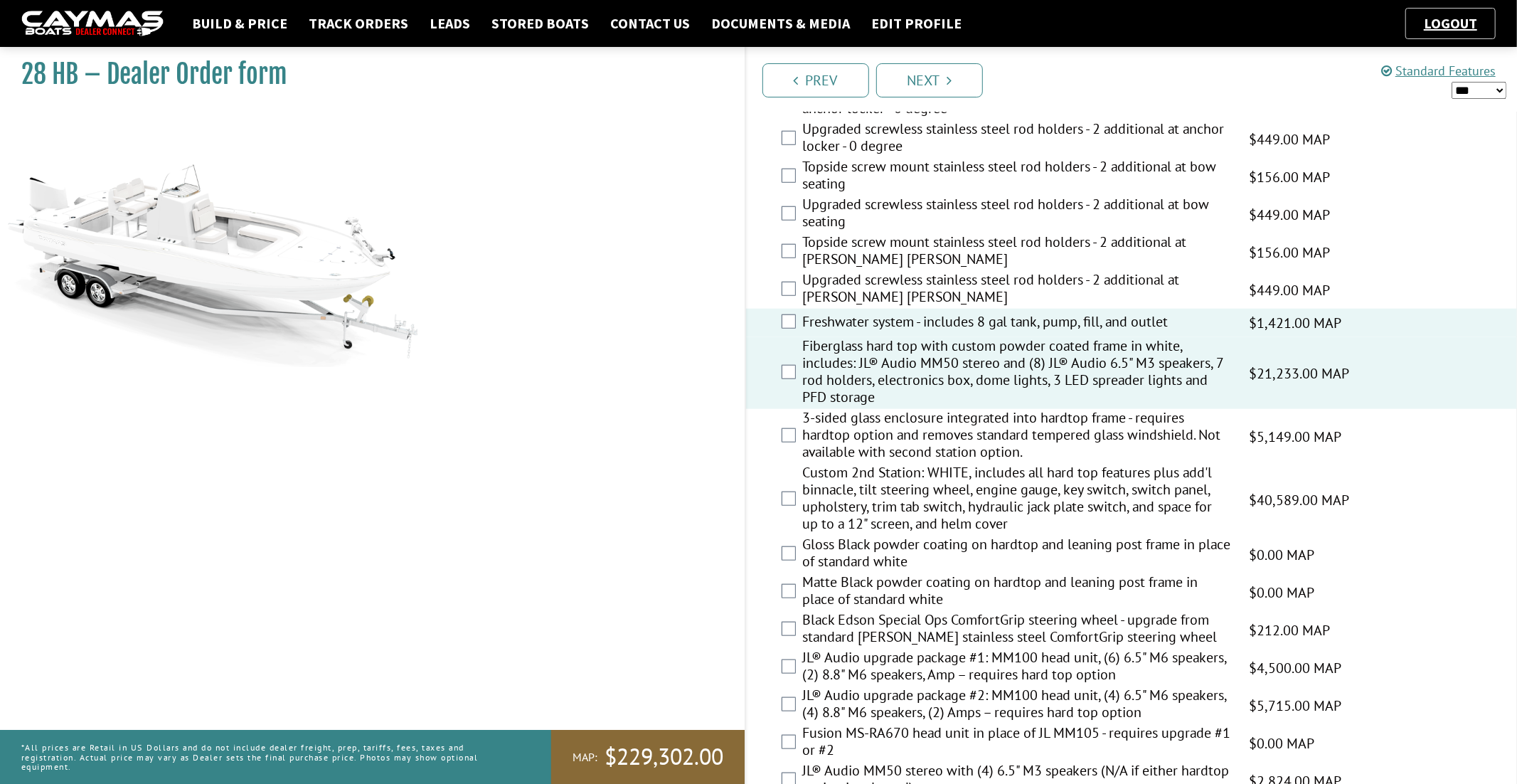
click at [1014, 655] on label "JL® Audio upgrade package #1: MM100 head unit, (6) 6.5" M6 speakers, (2) 8.8" M…" at bounding box center [1017, 668] width 429 height 38
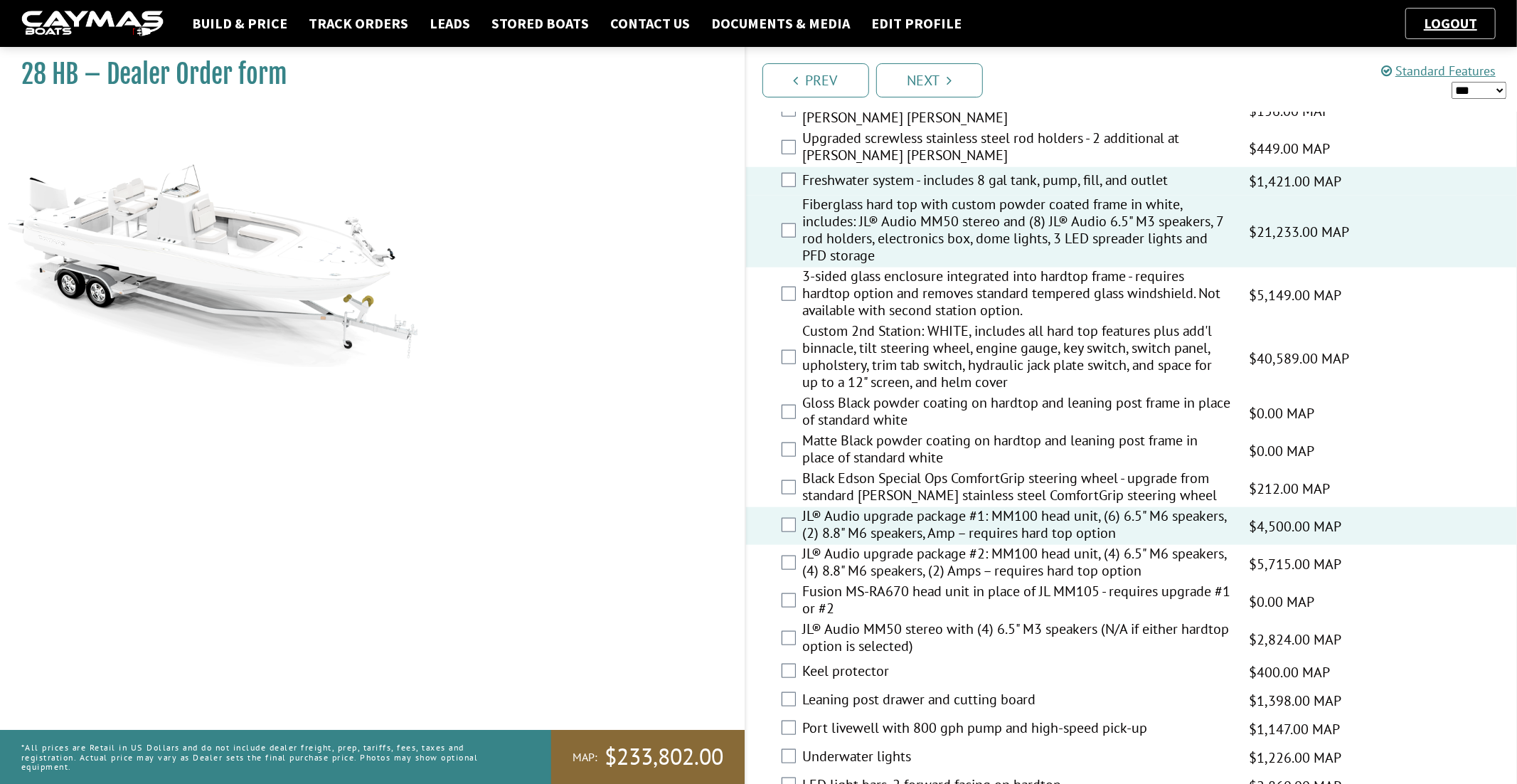
scroll to position [1233, 0]
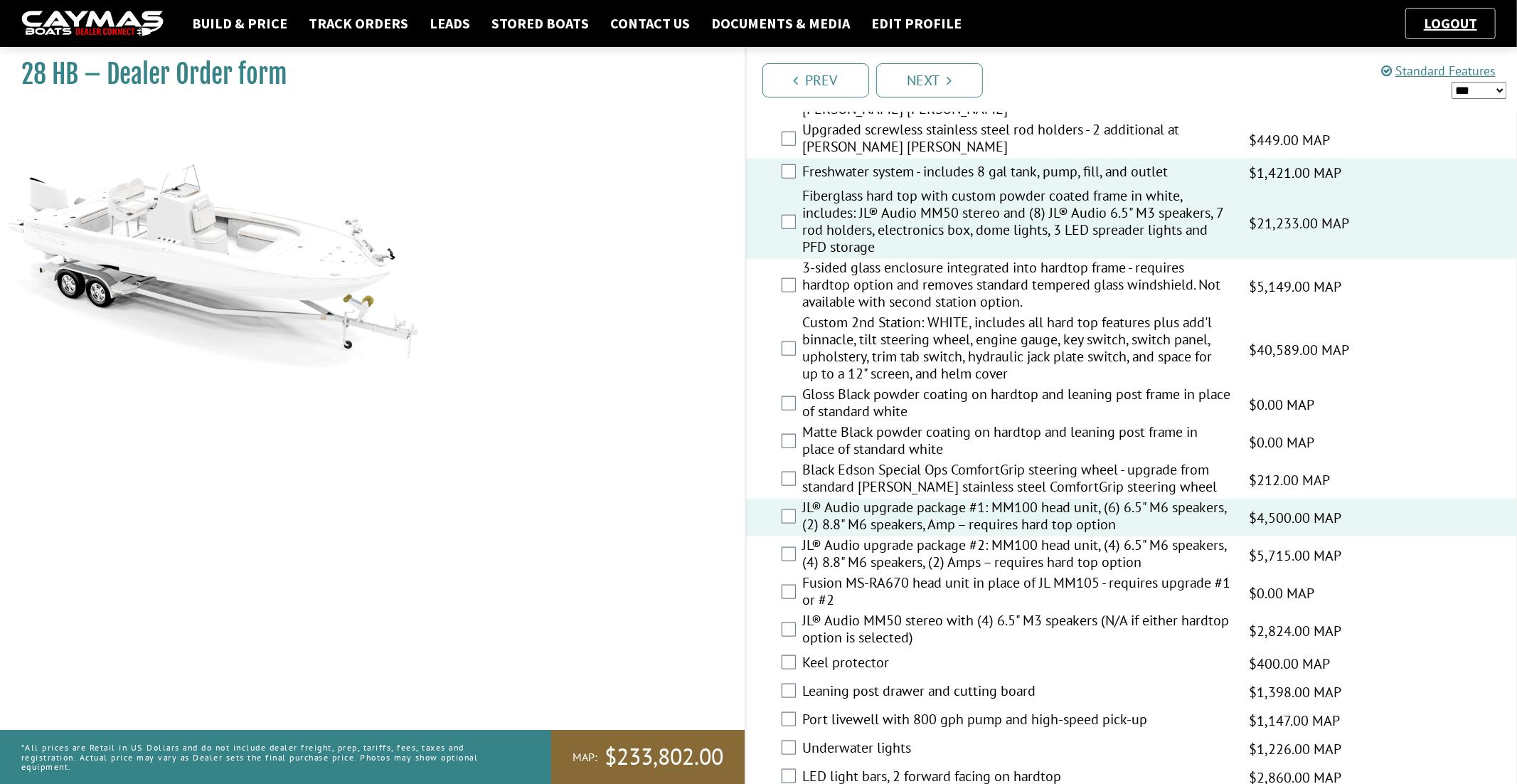
click at [1003, 693] on label "Leaning post drawer and cutting board" at bounding box center [1017, 692] width 429 height 20
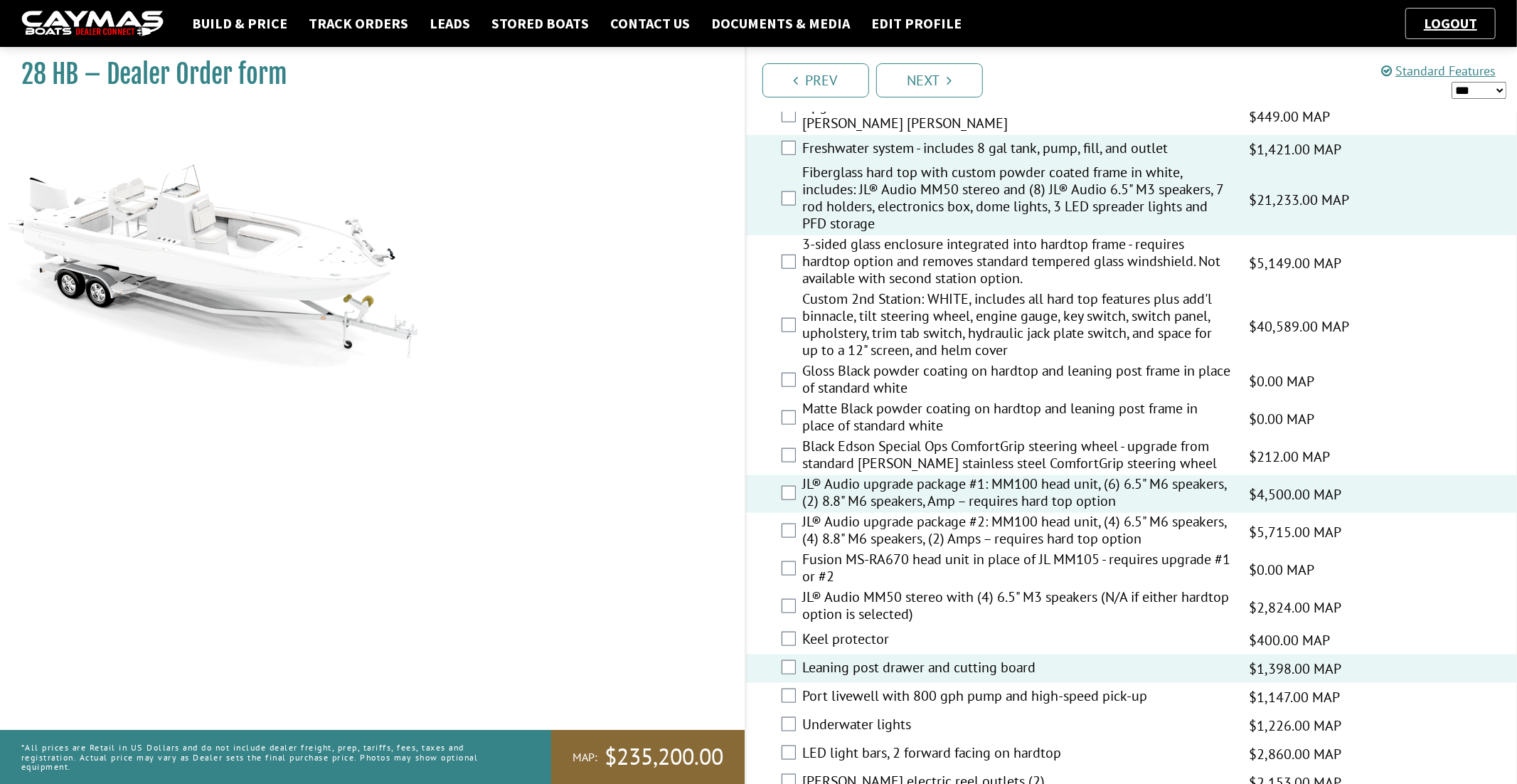
click at [1003, 693] on label "Port livewell with 800 gph pump and high-speed pick-up" at bounding box center [1017, 698] width 429 height 20
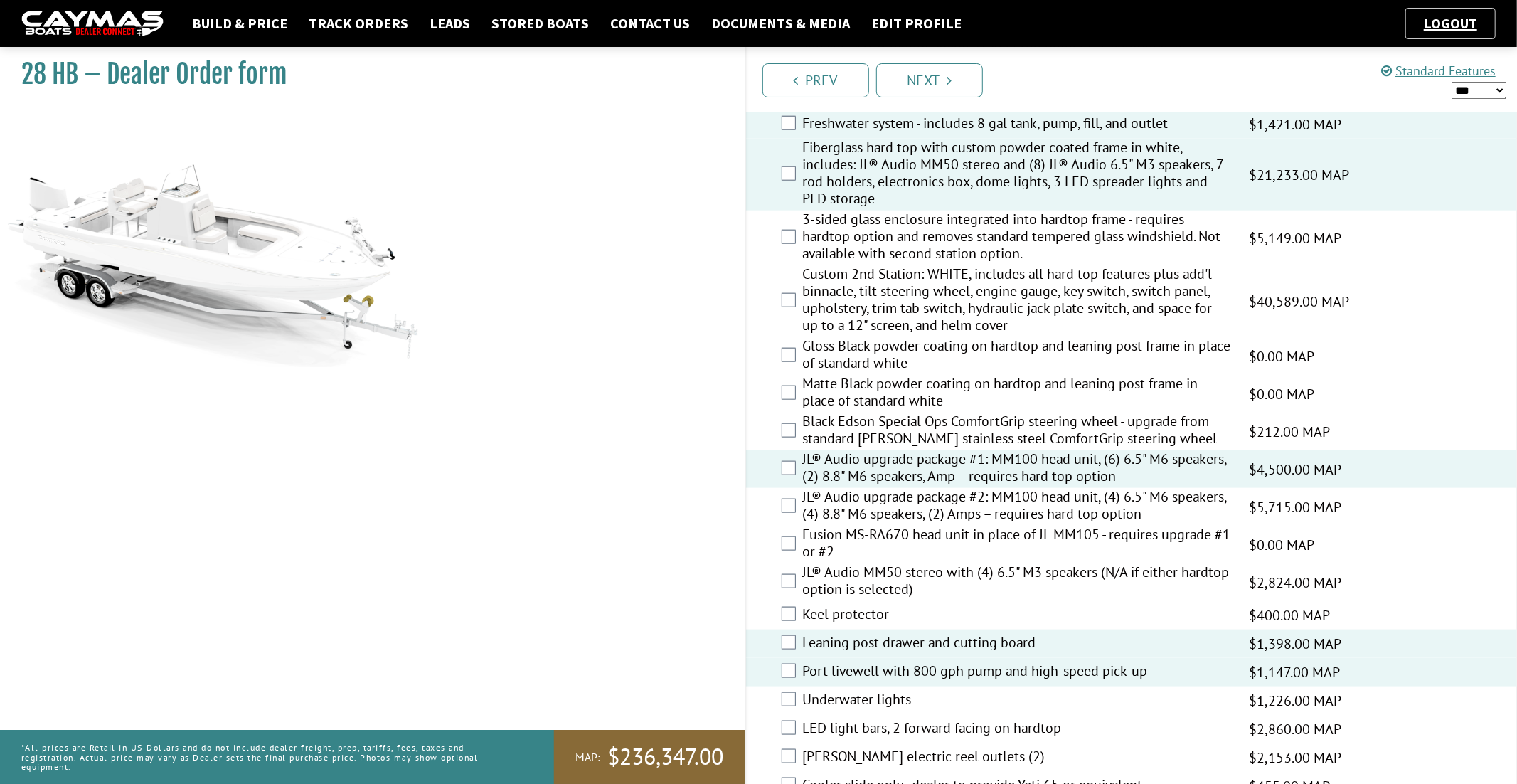
scroll to position [1288, 0]
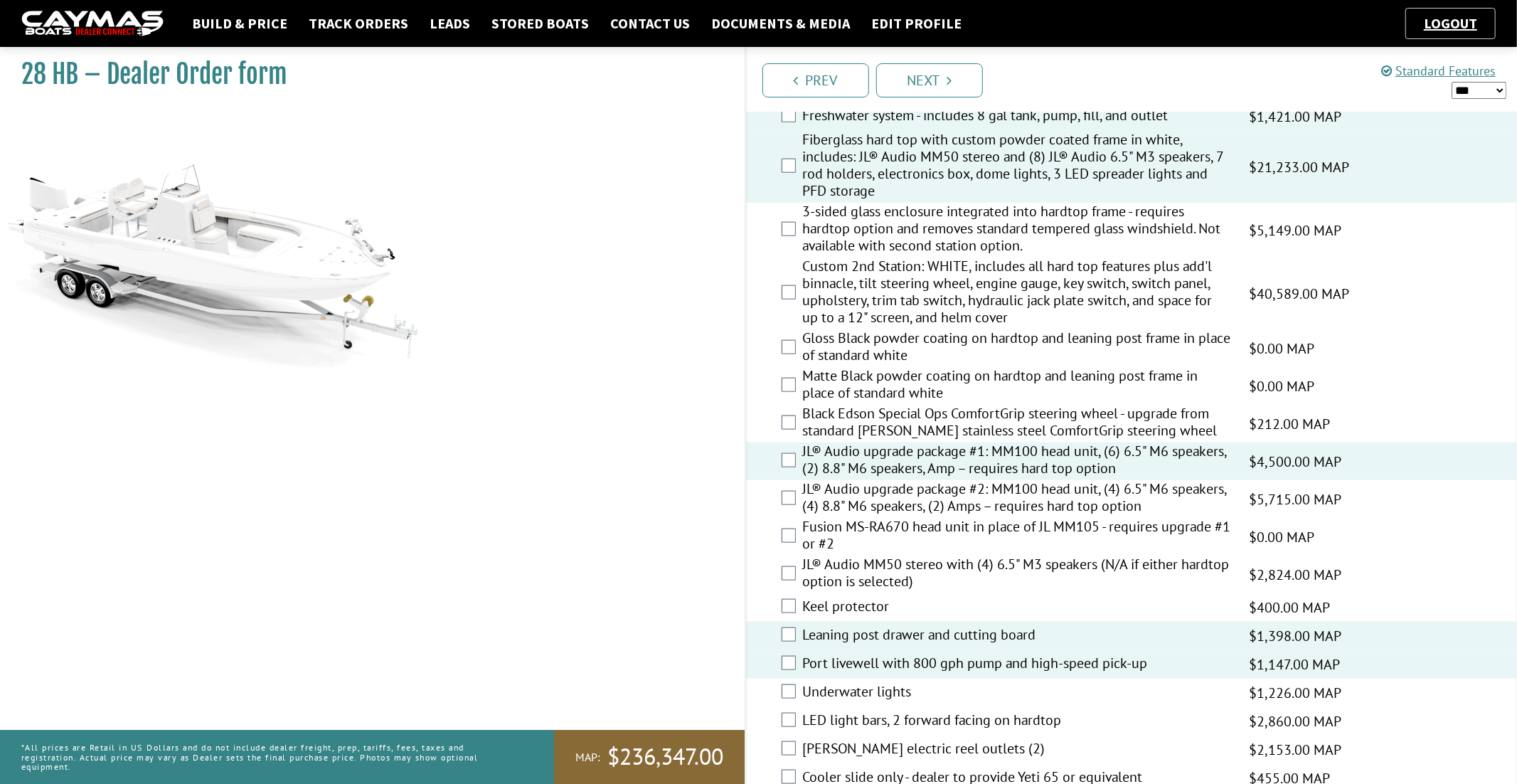
click at [1003, 693] on label "Underwater lights" at bounding box center [1017, 693] width 429 height 20
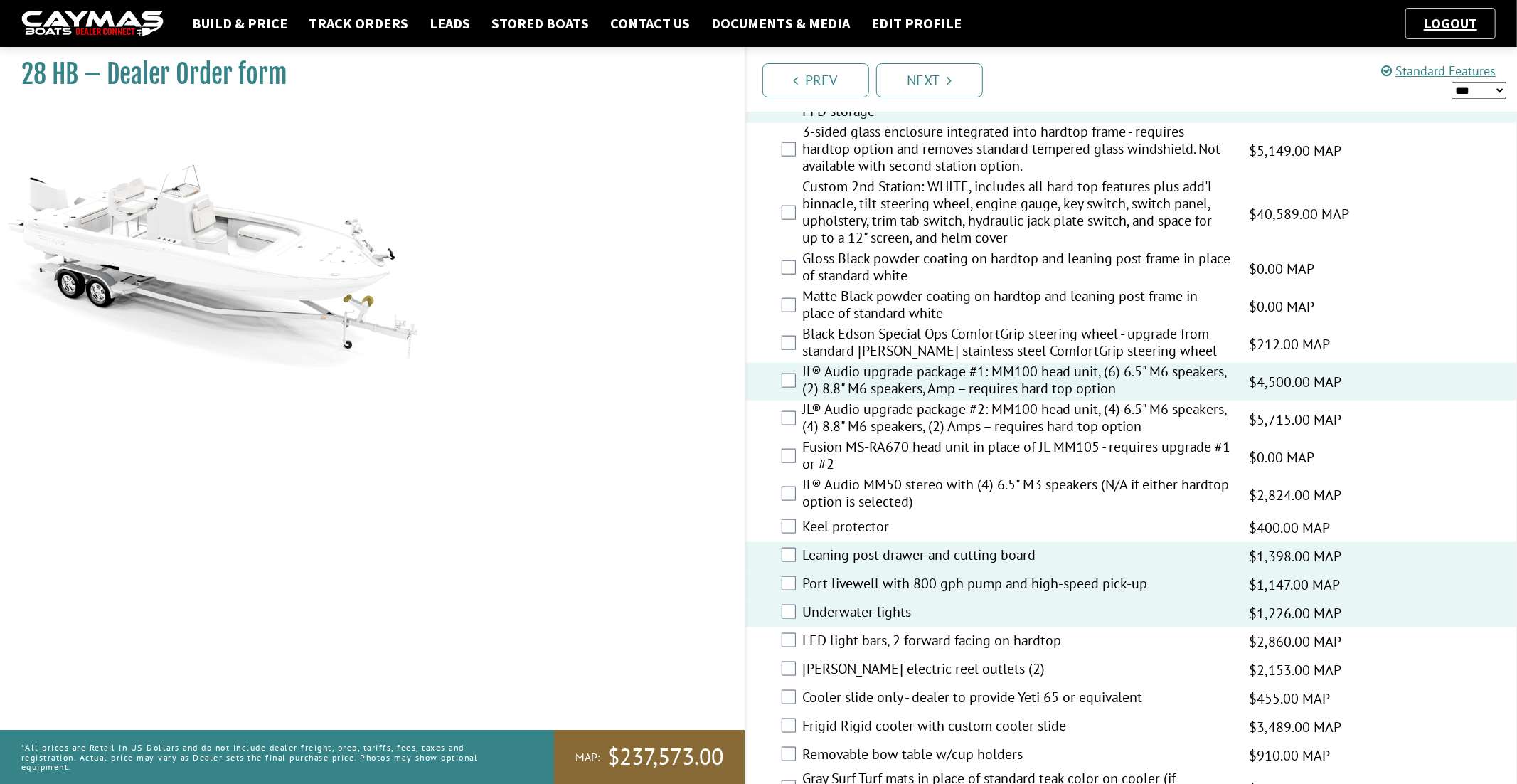
scroll to position [1369, 0]
click at [1003, 693] on label "Cooler slide only - dealer to provide Yeti 65 or equivalent" at bounding box center [1017, 698] width 429 height 20
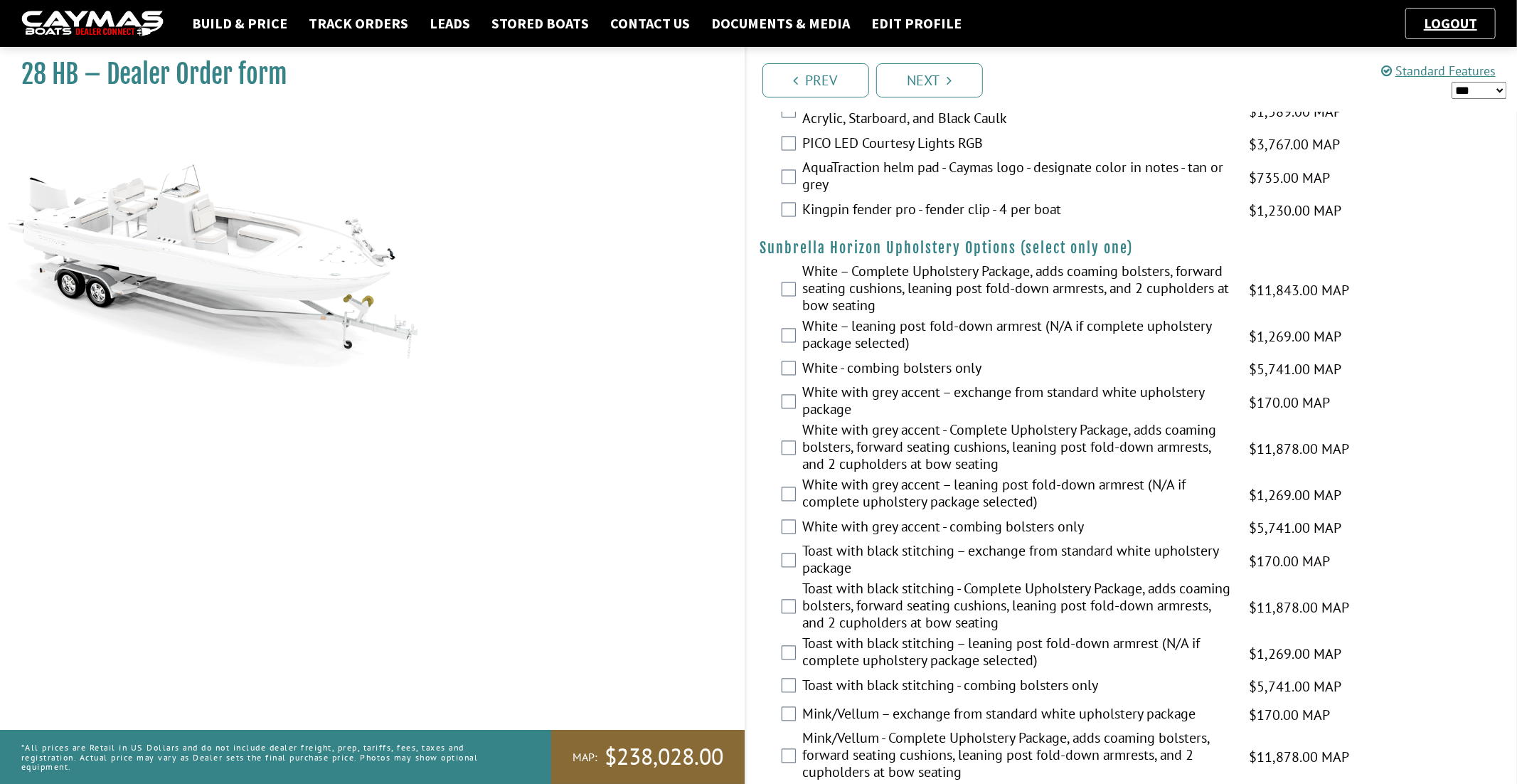
scroll to position [2205, 0]
click at [960, 552] on label "Toast with black stitching – exchange from standard white upholstery package" at bounding box center [1017, 562] width 429 height 38
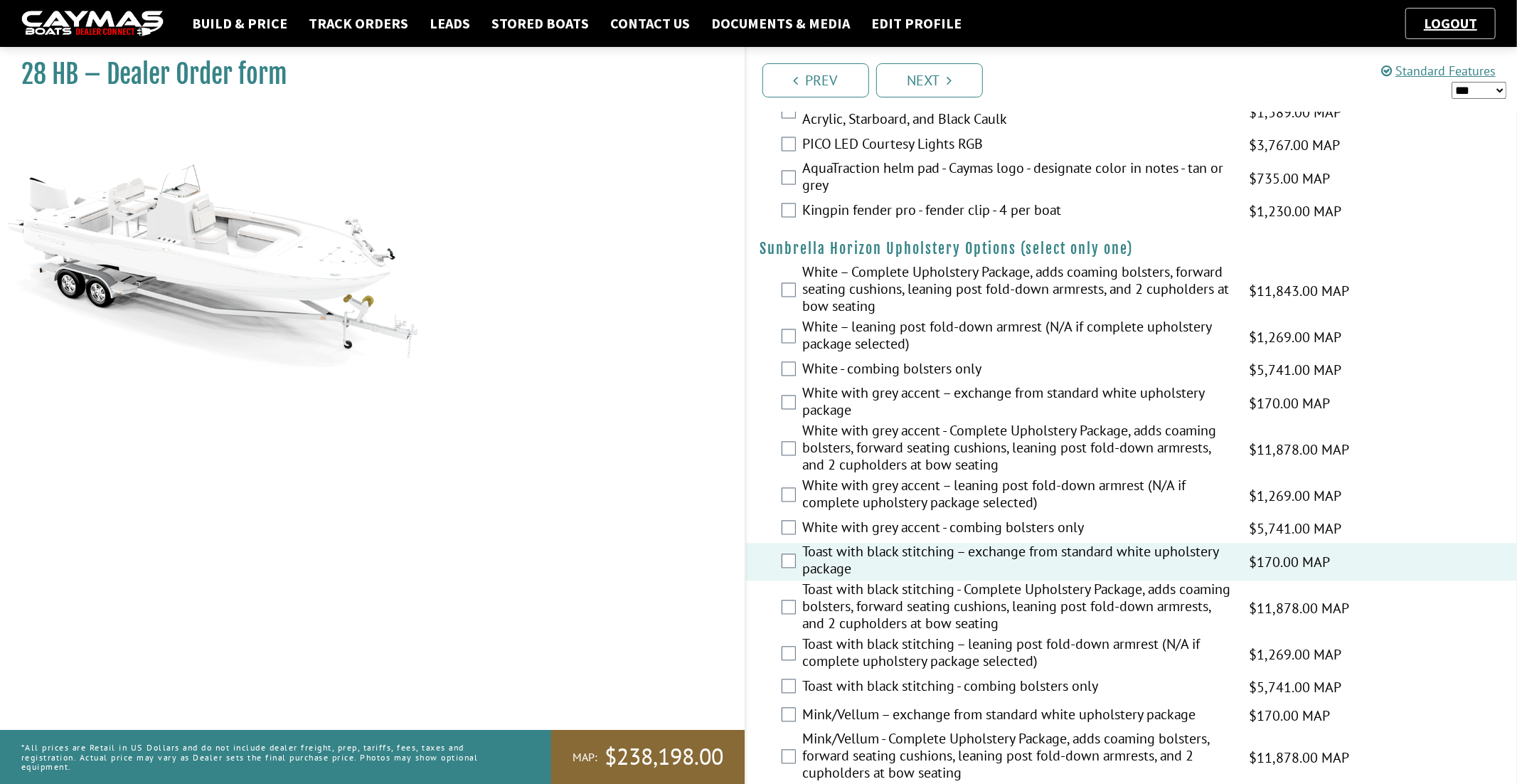
click at [981, 552] on label "Toast with black stitching – exchange from standard white upholstery package" at bounding box center [1017, 562] width 429 height 38
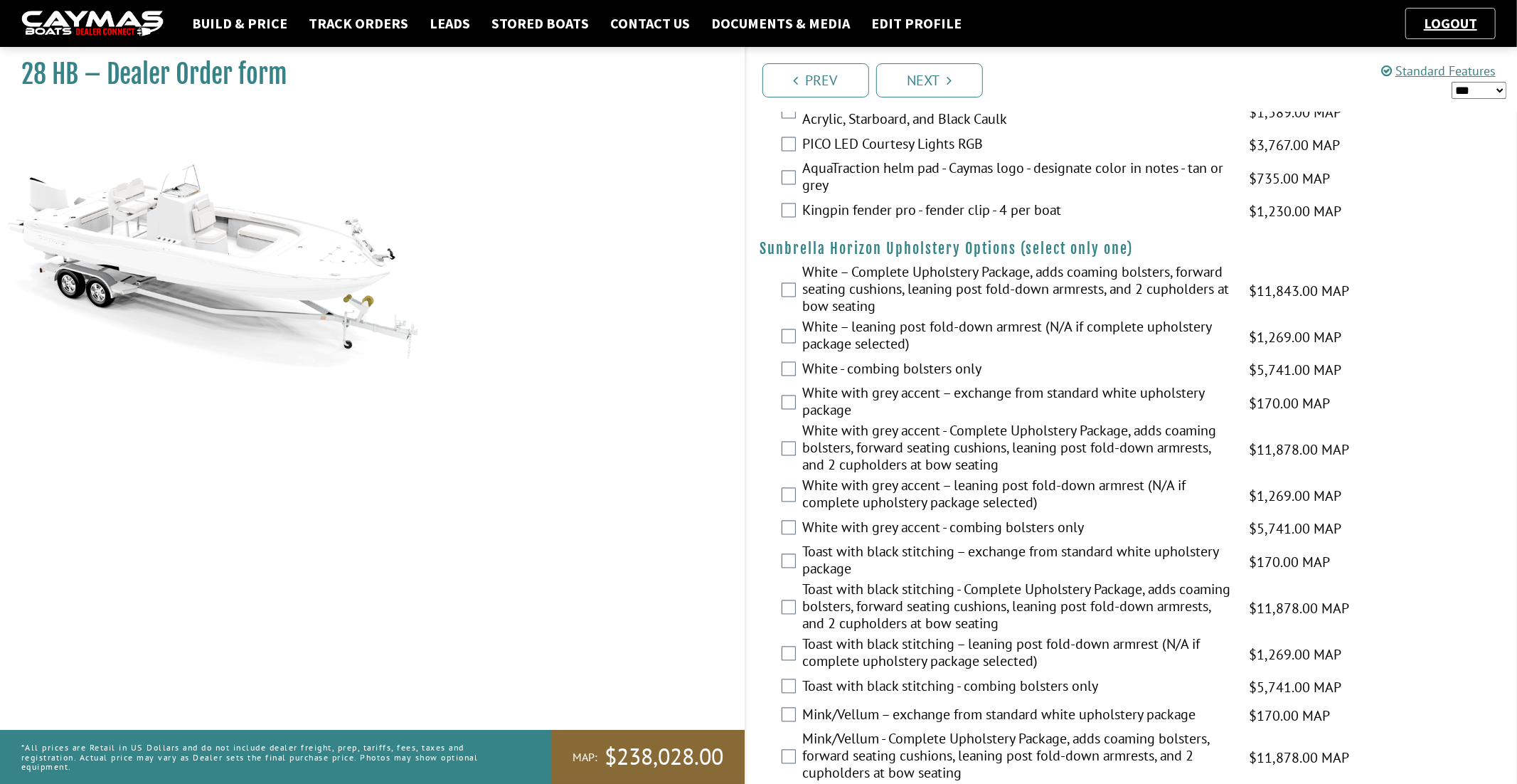
click at [978, 592] on label "Toast with black stitching - Complete Upholstery Package, adds coaming bolsters…" at bounding box center [1017, 609] width 429 height 55
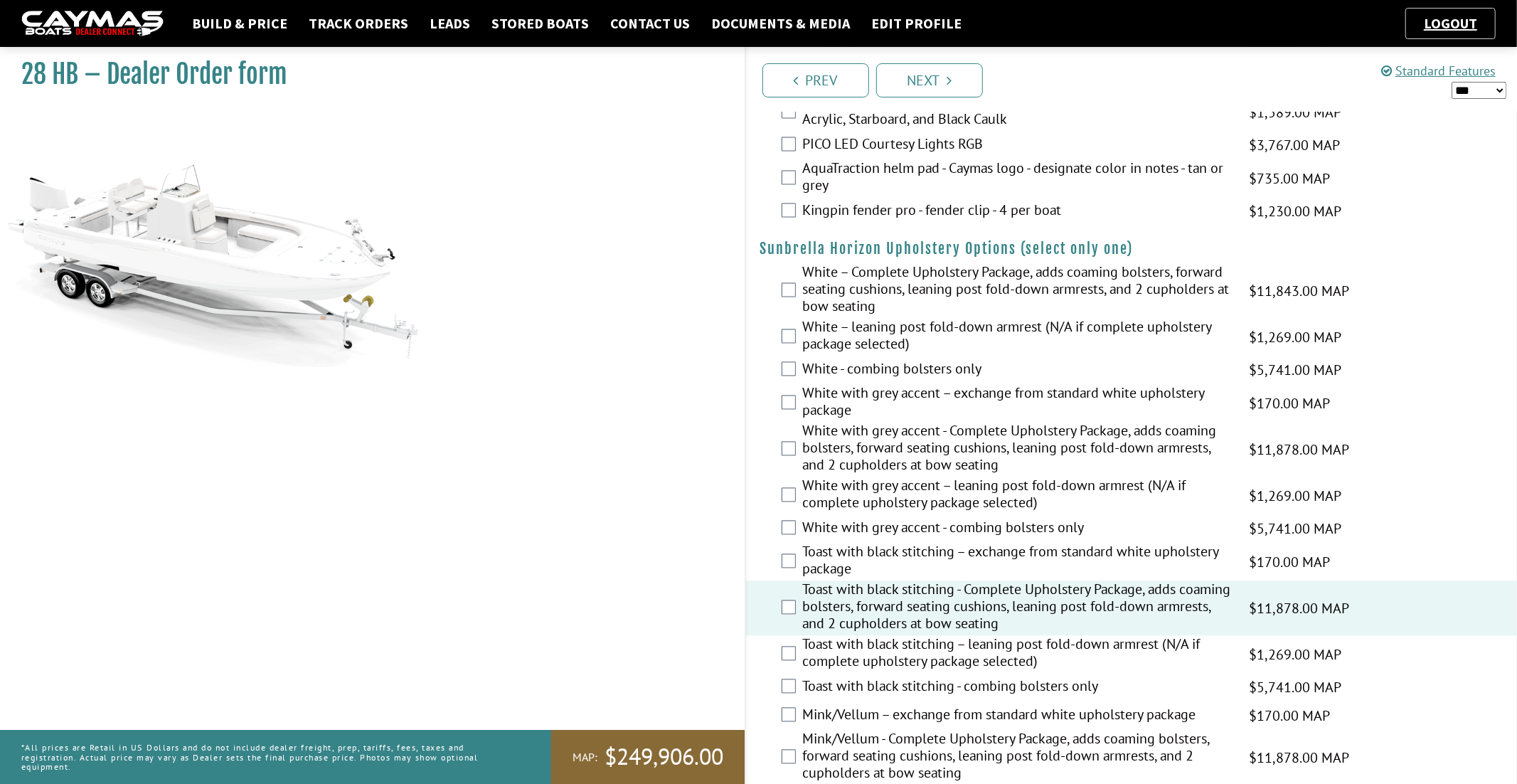
click at [1024, 550] on label "Toast with black stitching – exchange from standard white upholstery package" at bounding box center [1017, 562] width 429 height 38
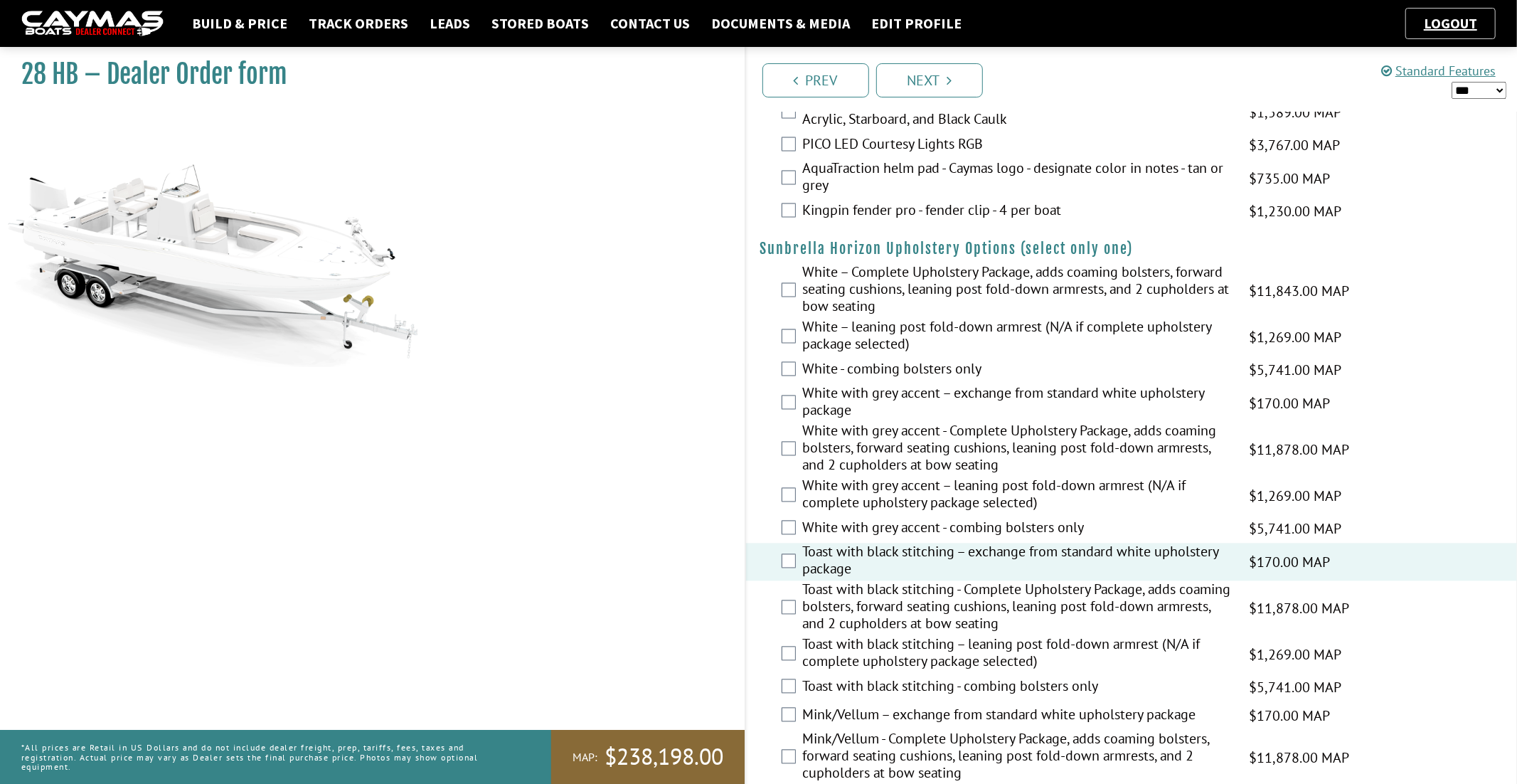
click at [1030, 604] on label "Toast with black stitching - Complete Upholstery Package, adds coaming bolsters…" at bounding box center [1017, 609] width 429 height 55
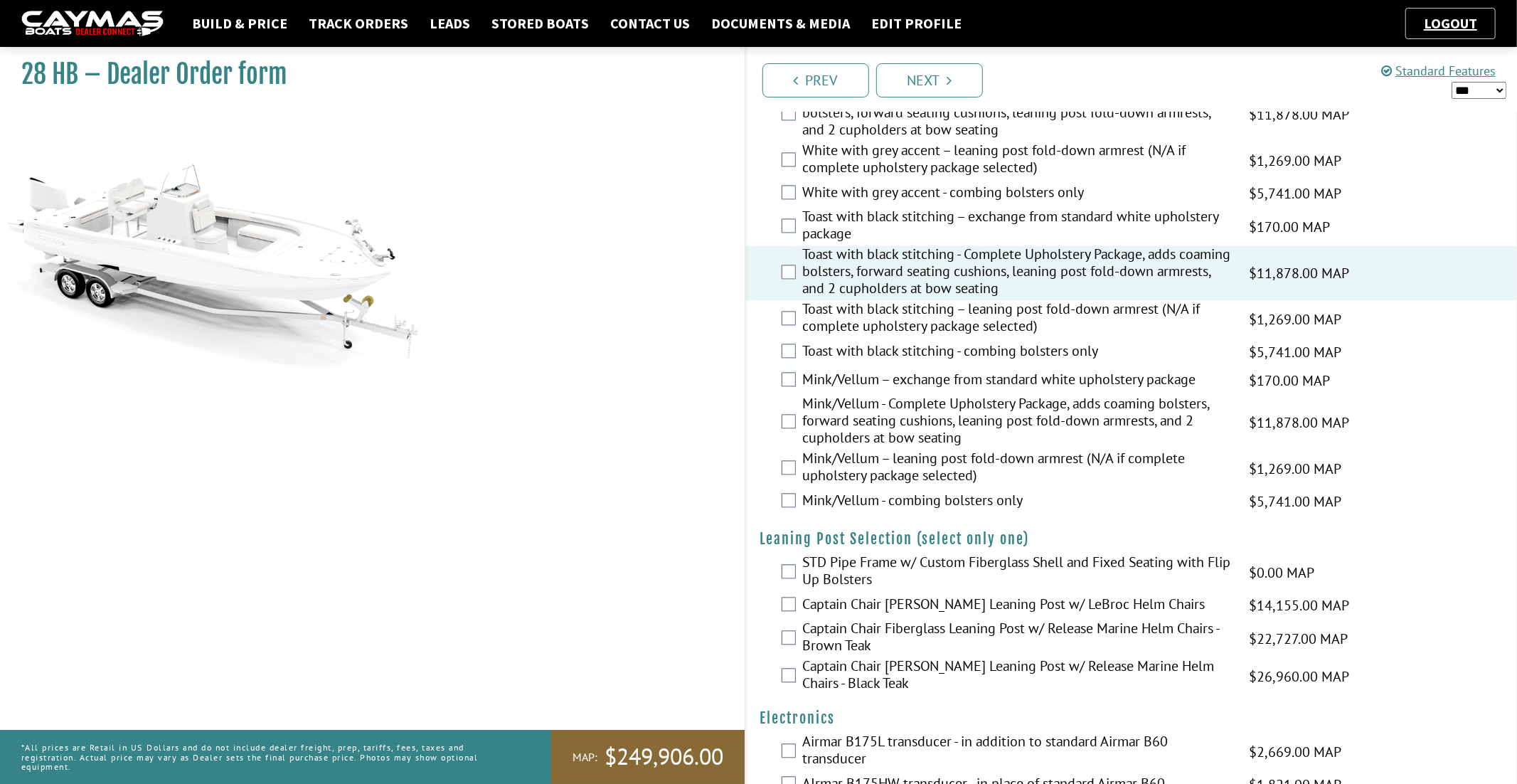
scroll to position [2547, 0]
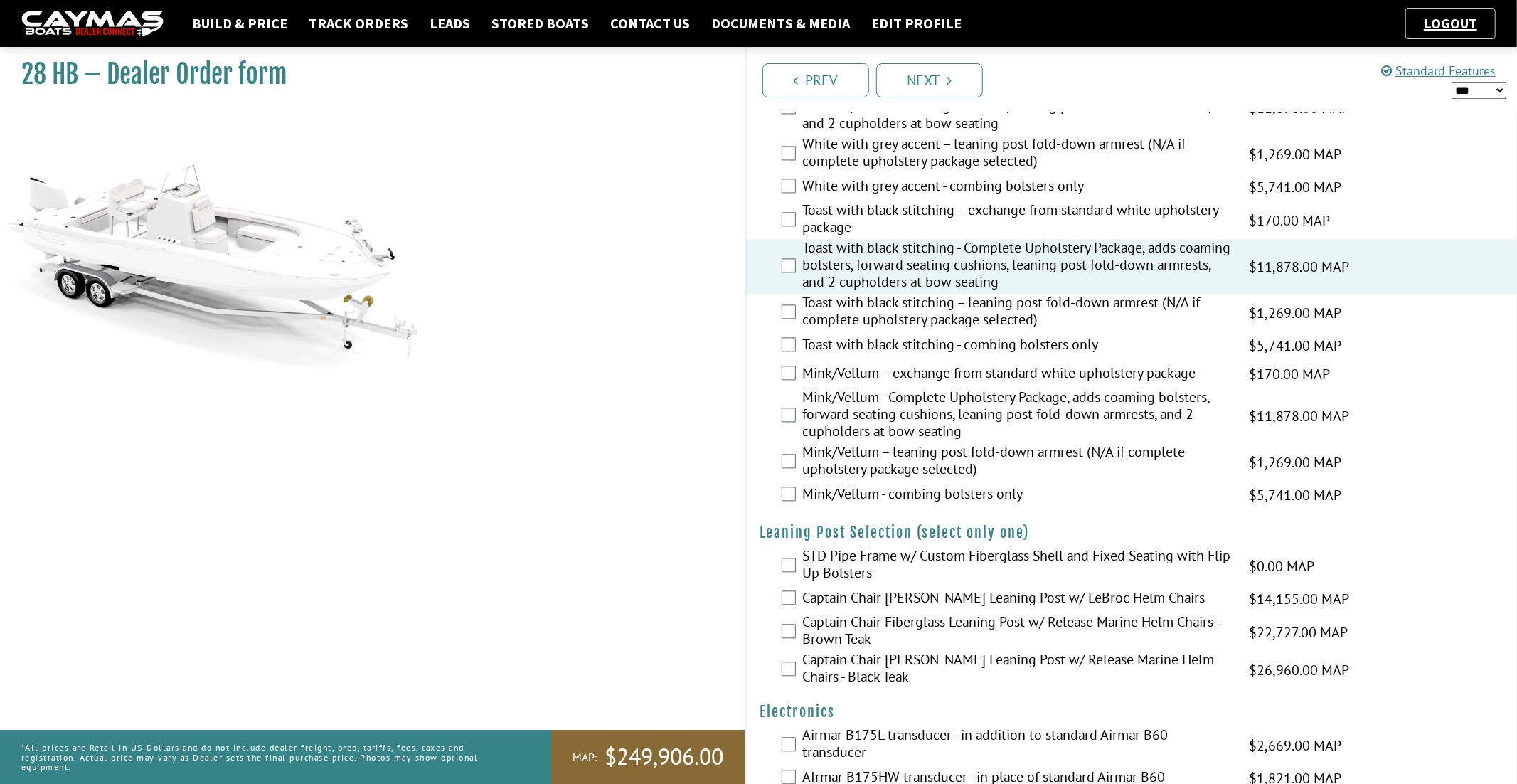
click at [1020, 554] on label "STD Pipe Frame w/ Custom Fiberglass Shell and Fixed Seating with Flip Up Bolste…" at bounding box center [1017, 566] width 429 height 38
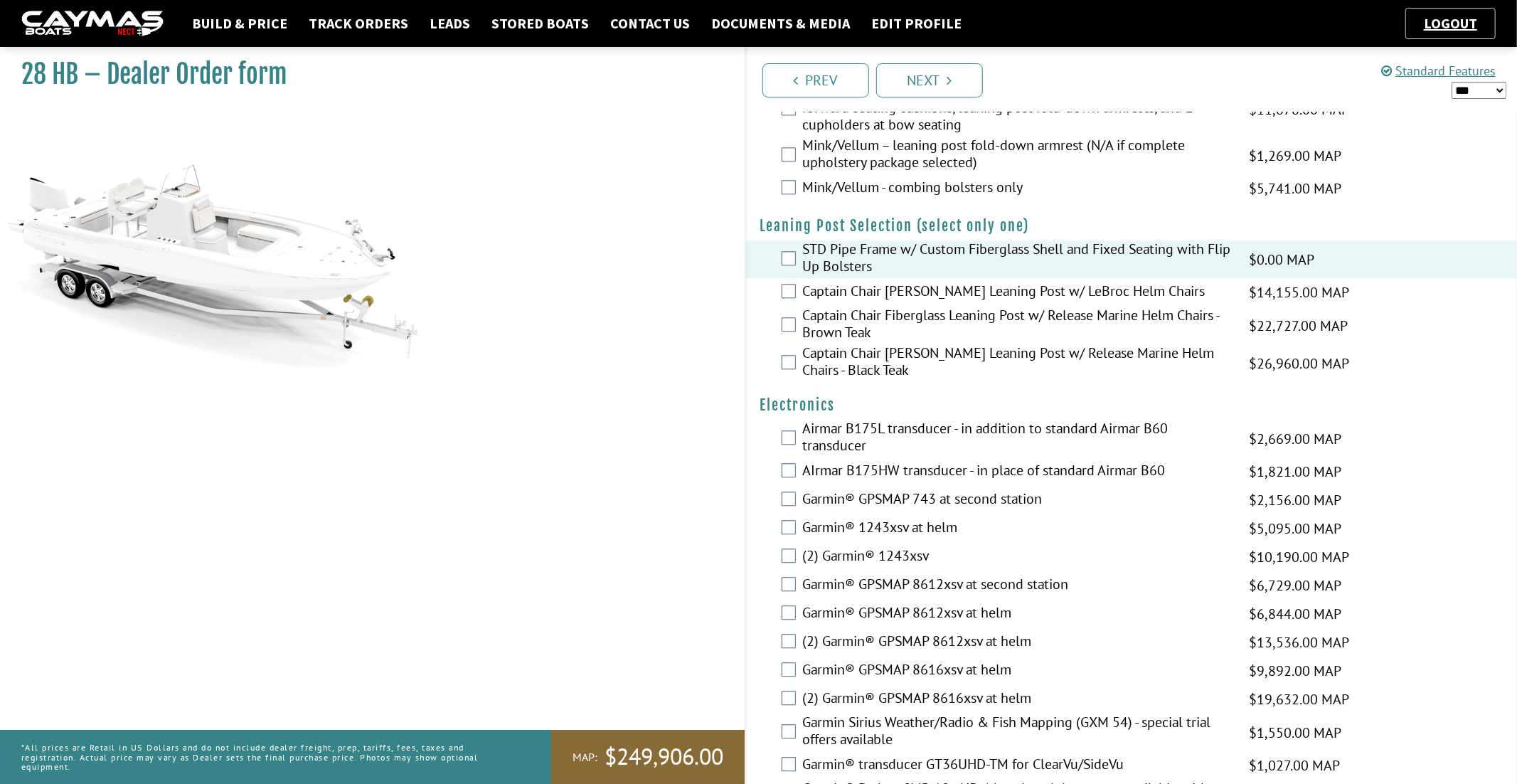
scroll to position [2911, 0]
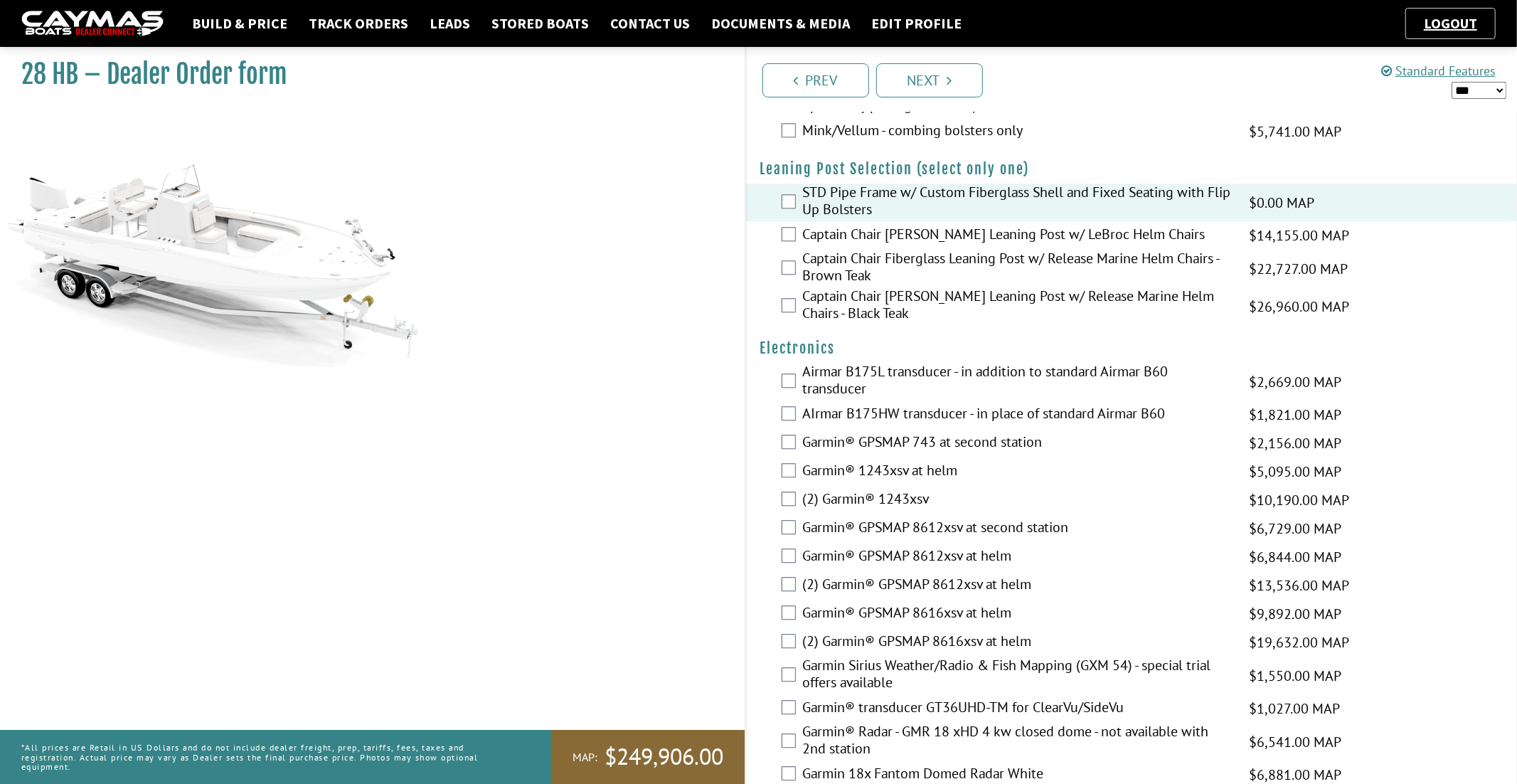
click at [901, 497] on label "(2) Garmin® 1243xsv" at bounding box center [1017, 500] width 429 height 20
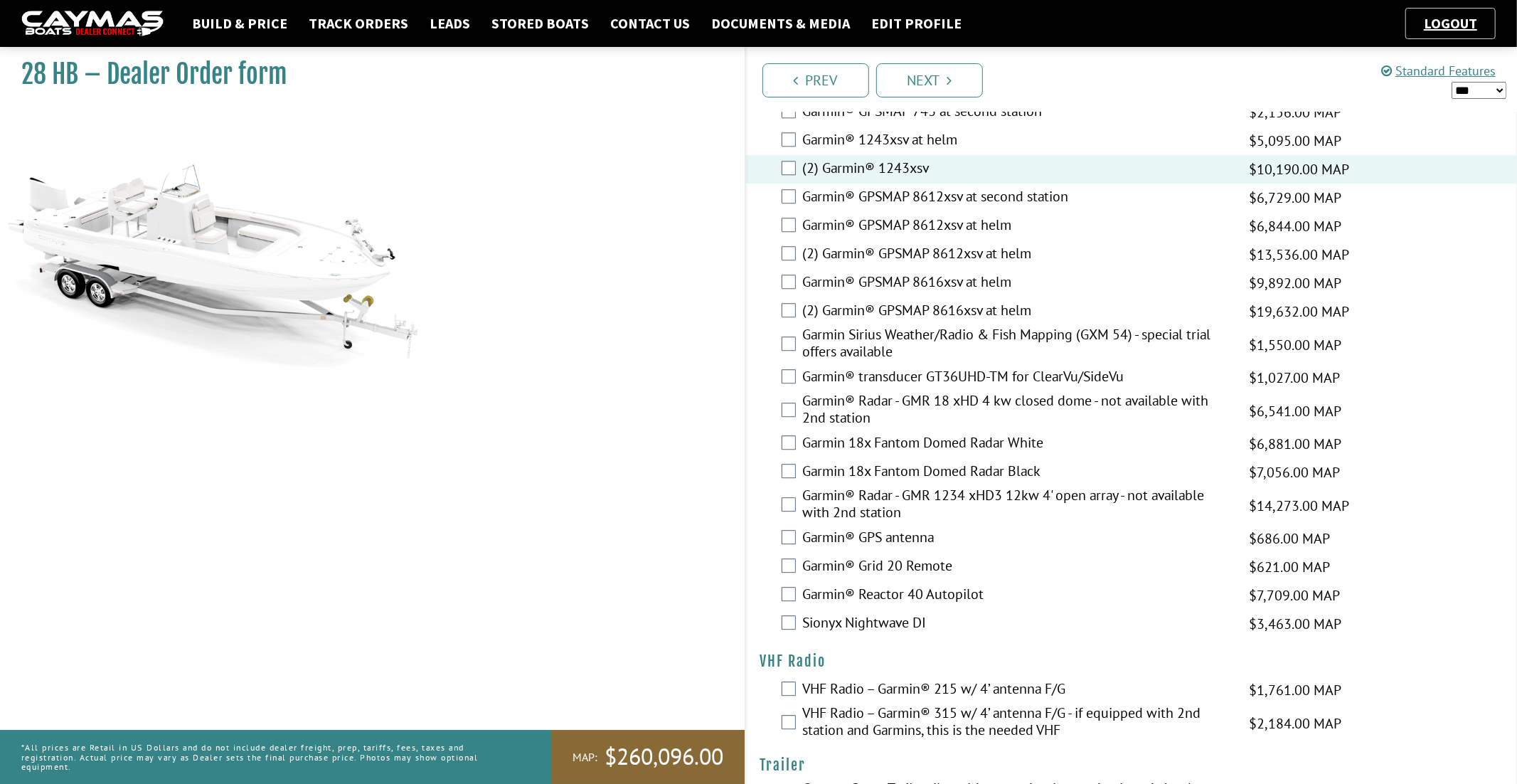
scroll to position [3244, 0]
click at [947, 678] on label "VHF Radio – Garmin® 215 w/ 4’ antenna F/G" at bounding box center [1017, 687] width 429 height 20
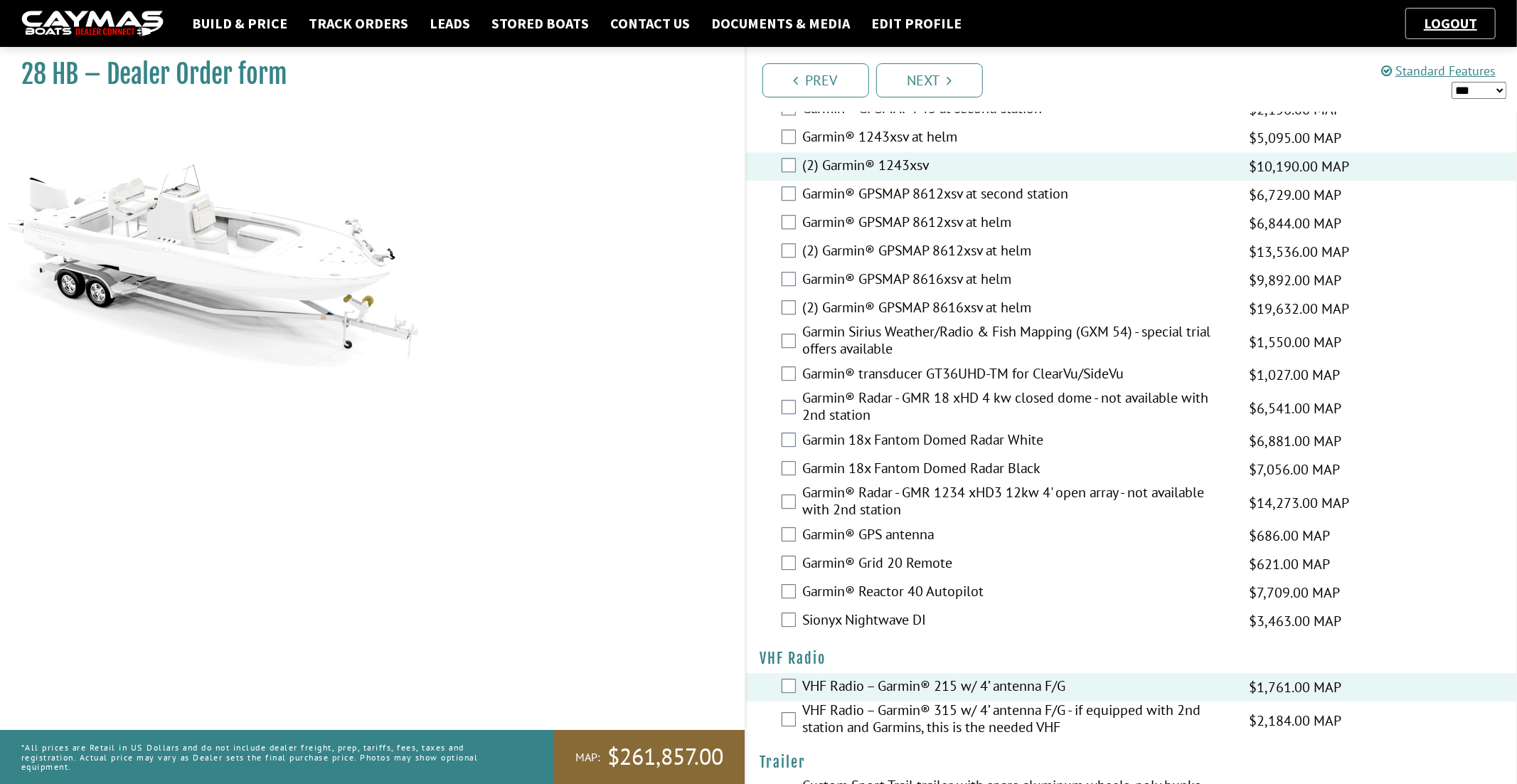
scroll to position [3297, 0]
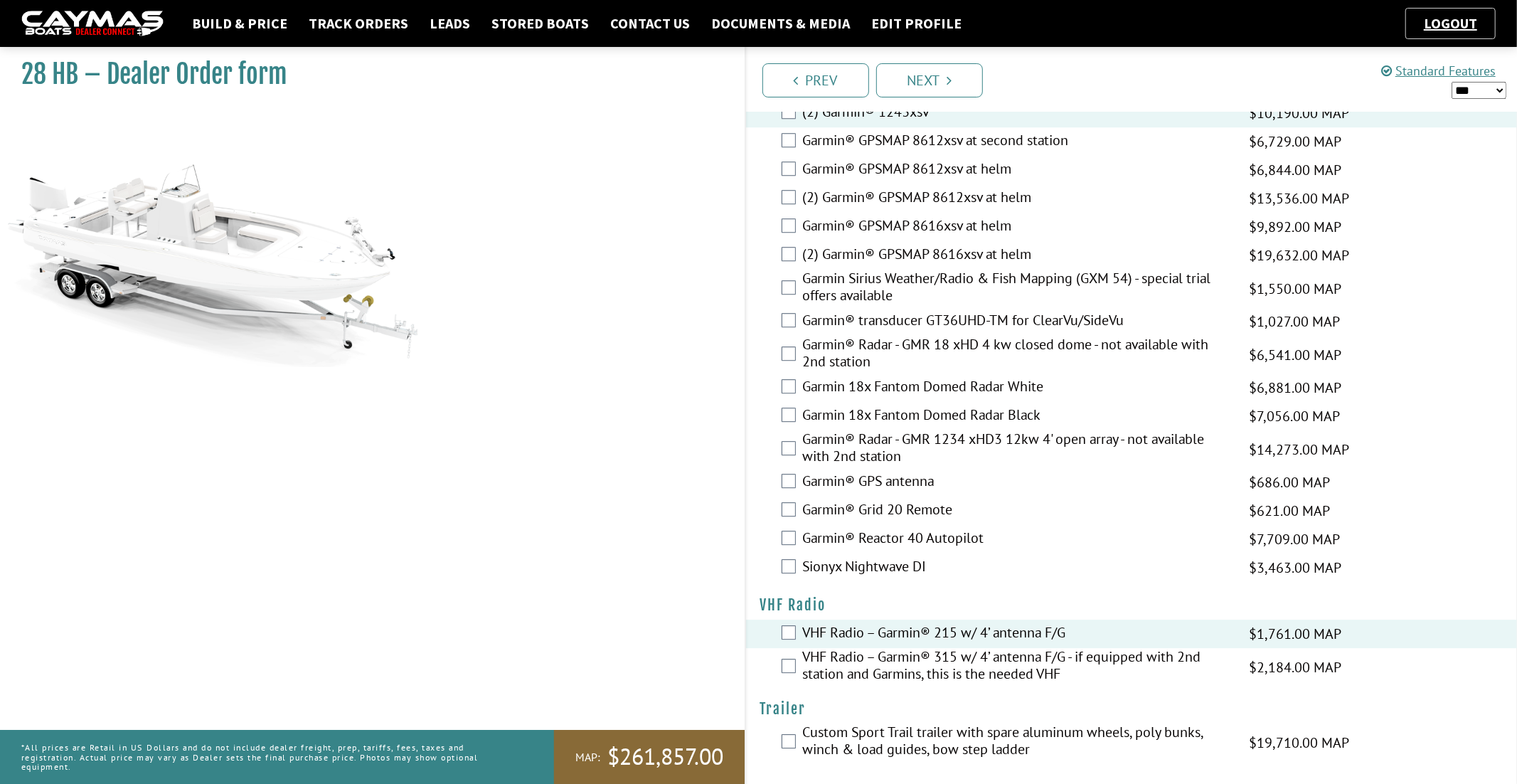
click at [956, 733] on label "Custom Sport Trail trailer with spare aluminum wheels, poly bunks, winch & load…" at bounding box center [1017, 742] width 429 height 38
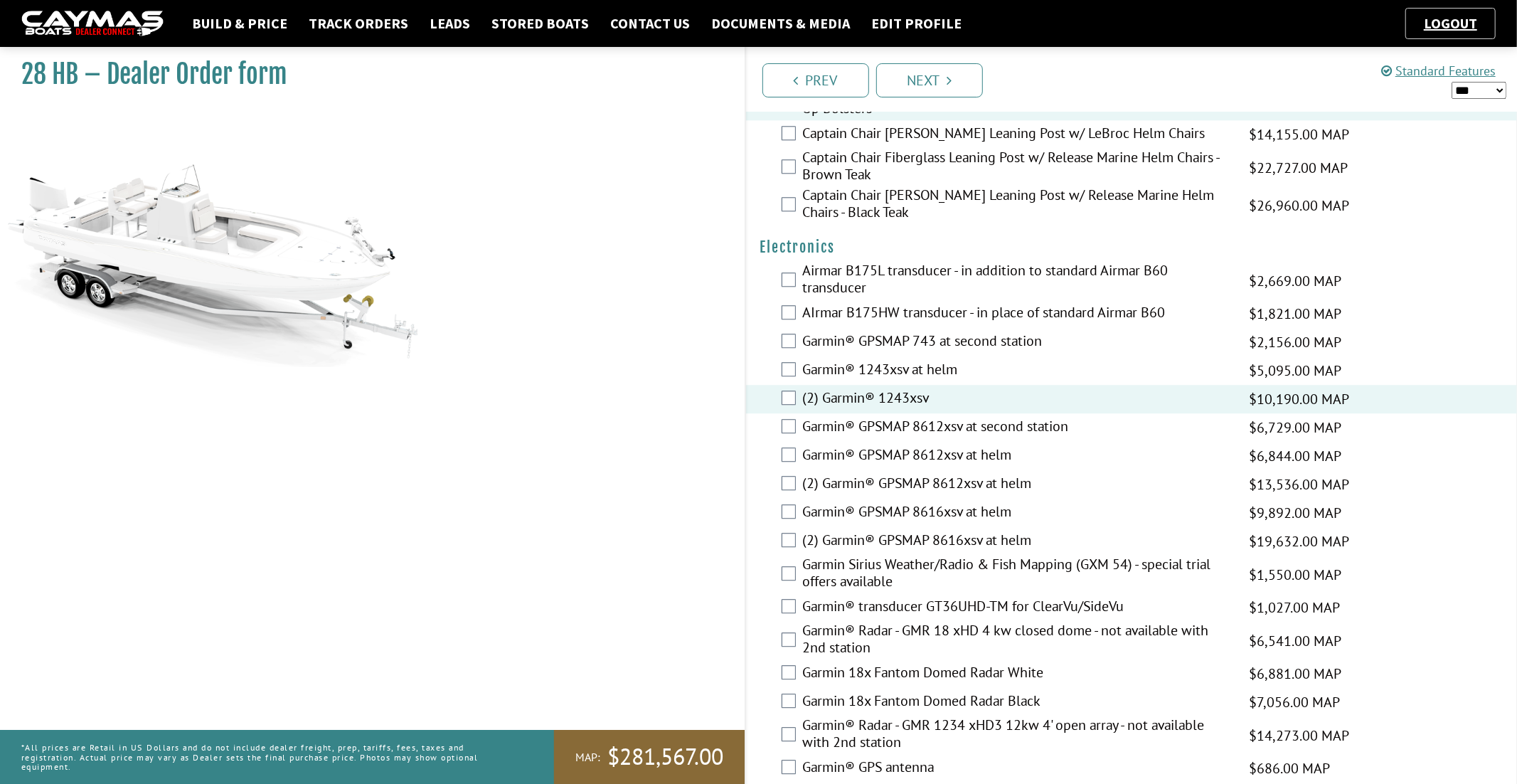
scroll to position [3006, 0]
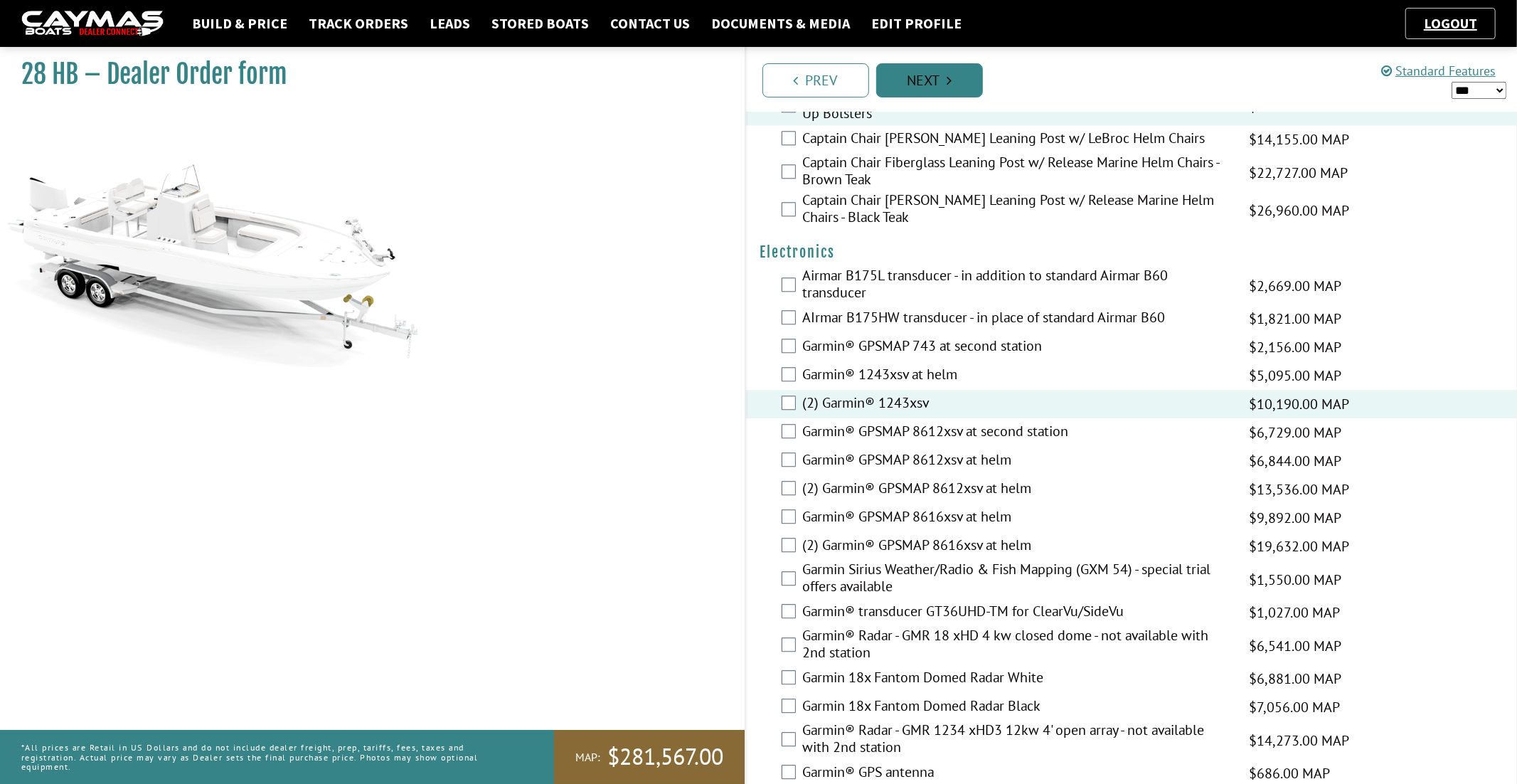
click at [950, 92] on link "Next" at bounding box center [929, 80] width 107 height 34
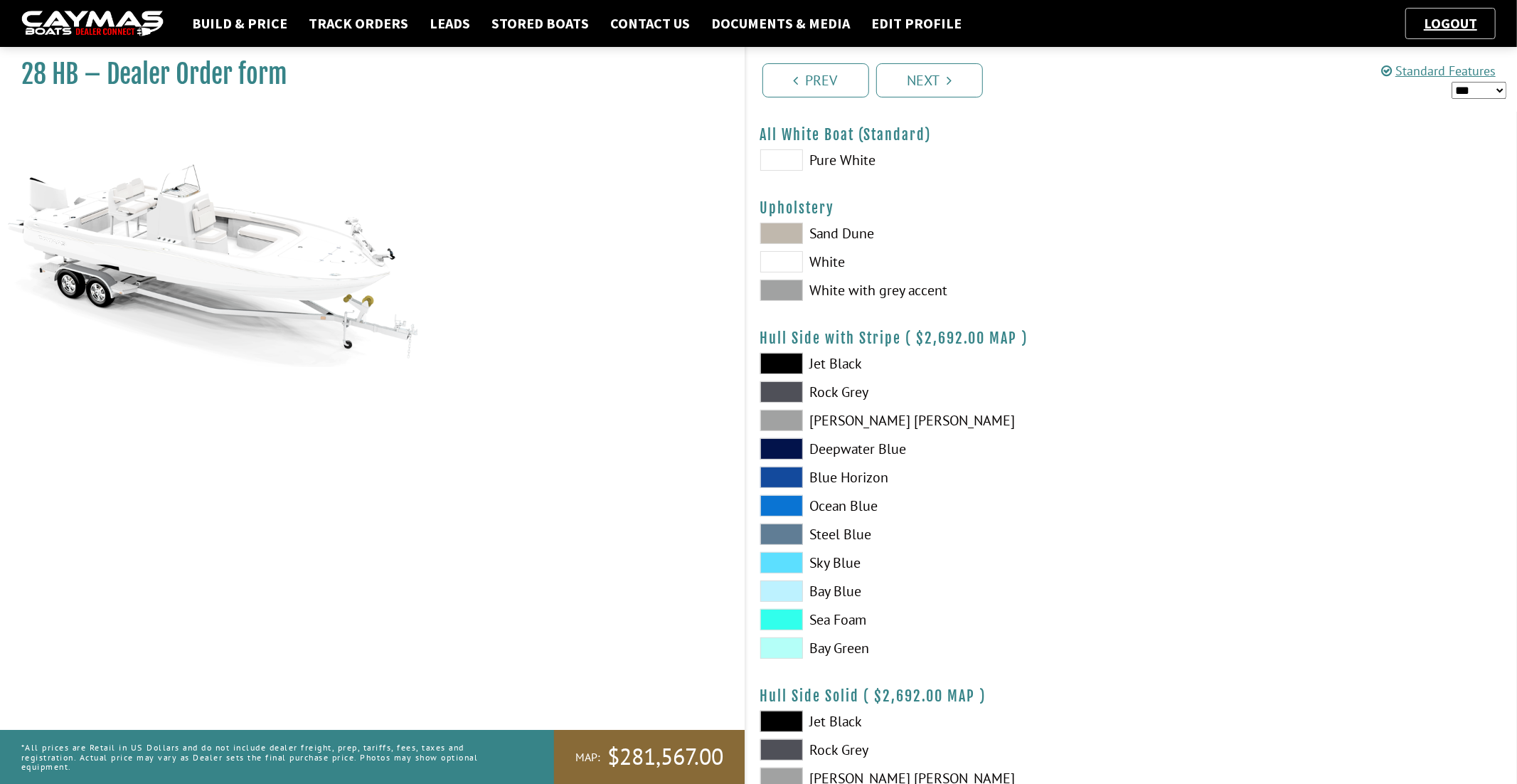
scroll to position [0, 0]
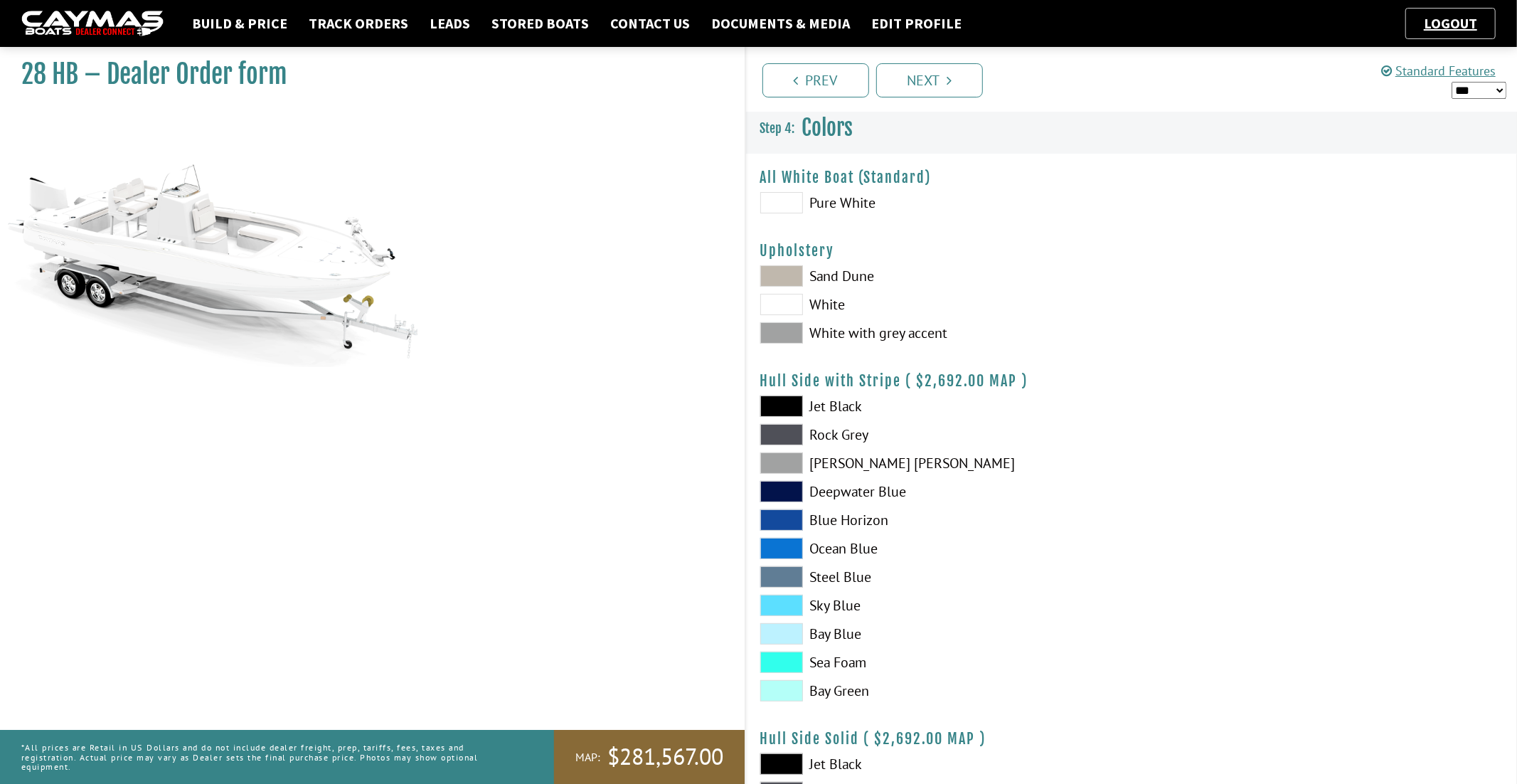
click at [782, 205] on span at bounding box center [782, 202] width 42 height 21
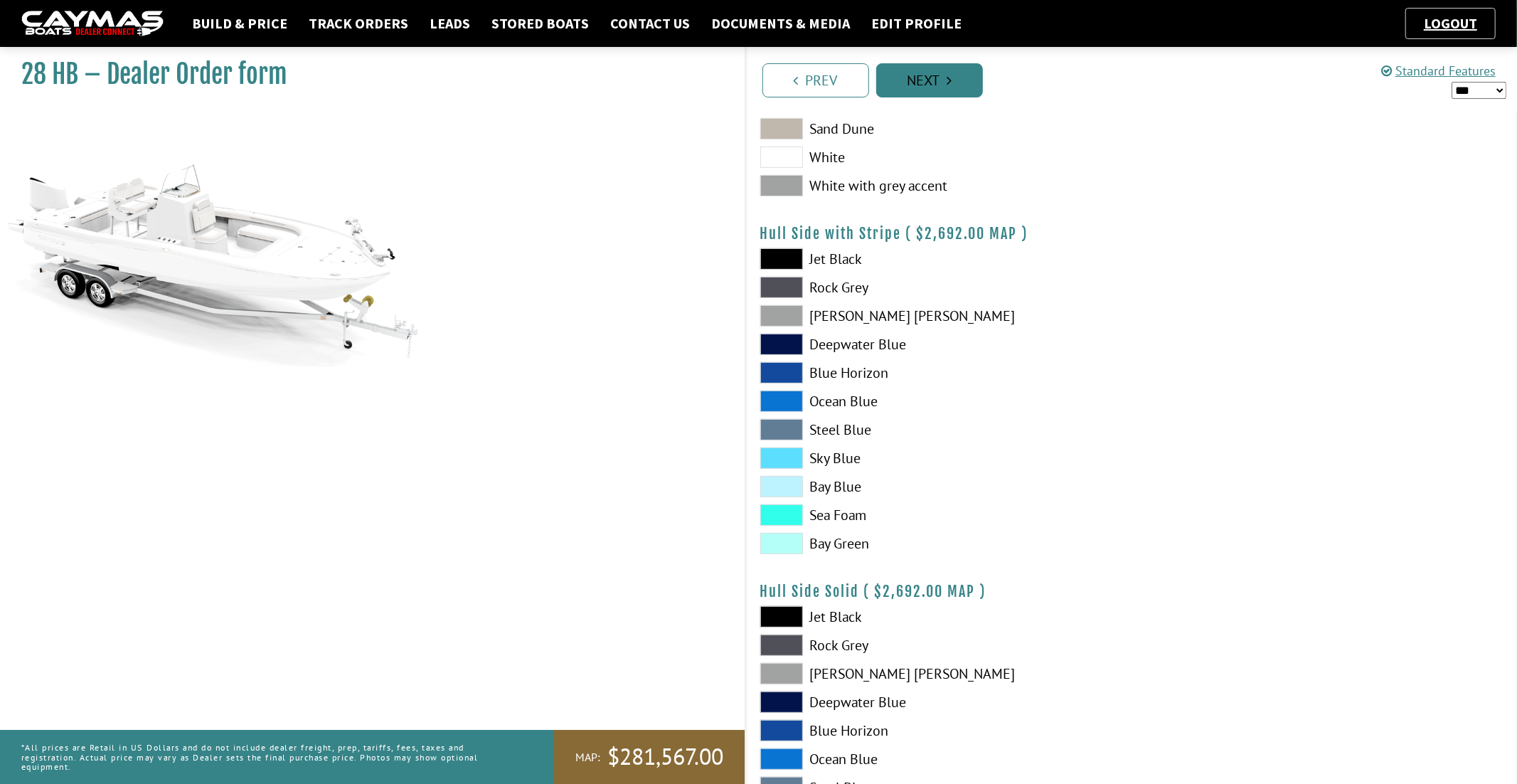
click at [936, 82] on link "Next" at bounding box center [929, 80] width 107 height 34
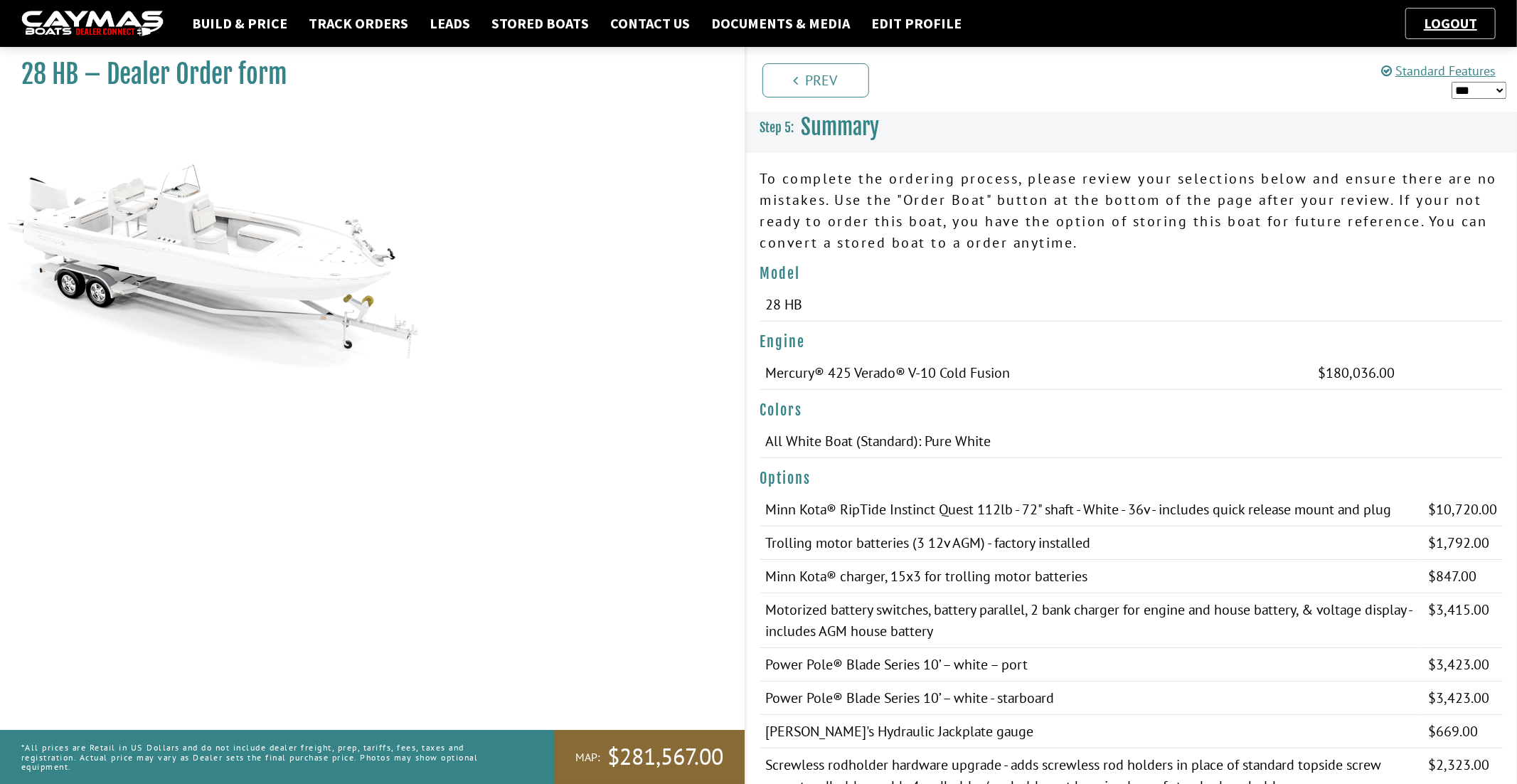
click at [1497, 84] on select "*** ****** ******" at bounding box center [1479, 90] width 55 height 17
click at [1490, 83] on select "*** ****** ******" at bounding box center [1479, 90] width 55 height 17
click at [1483, 90] on select "*** ****** ******" at bounding box center [1479, 90] width 55 height 17
click at [1484, 86] on select "*** ****** ******" at bounding box center [1479, 90] width 55 height 17
click at [849, 86] on link "Prev" at bounding box center [816, 80] width 107 height 34
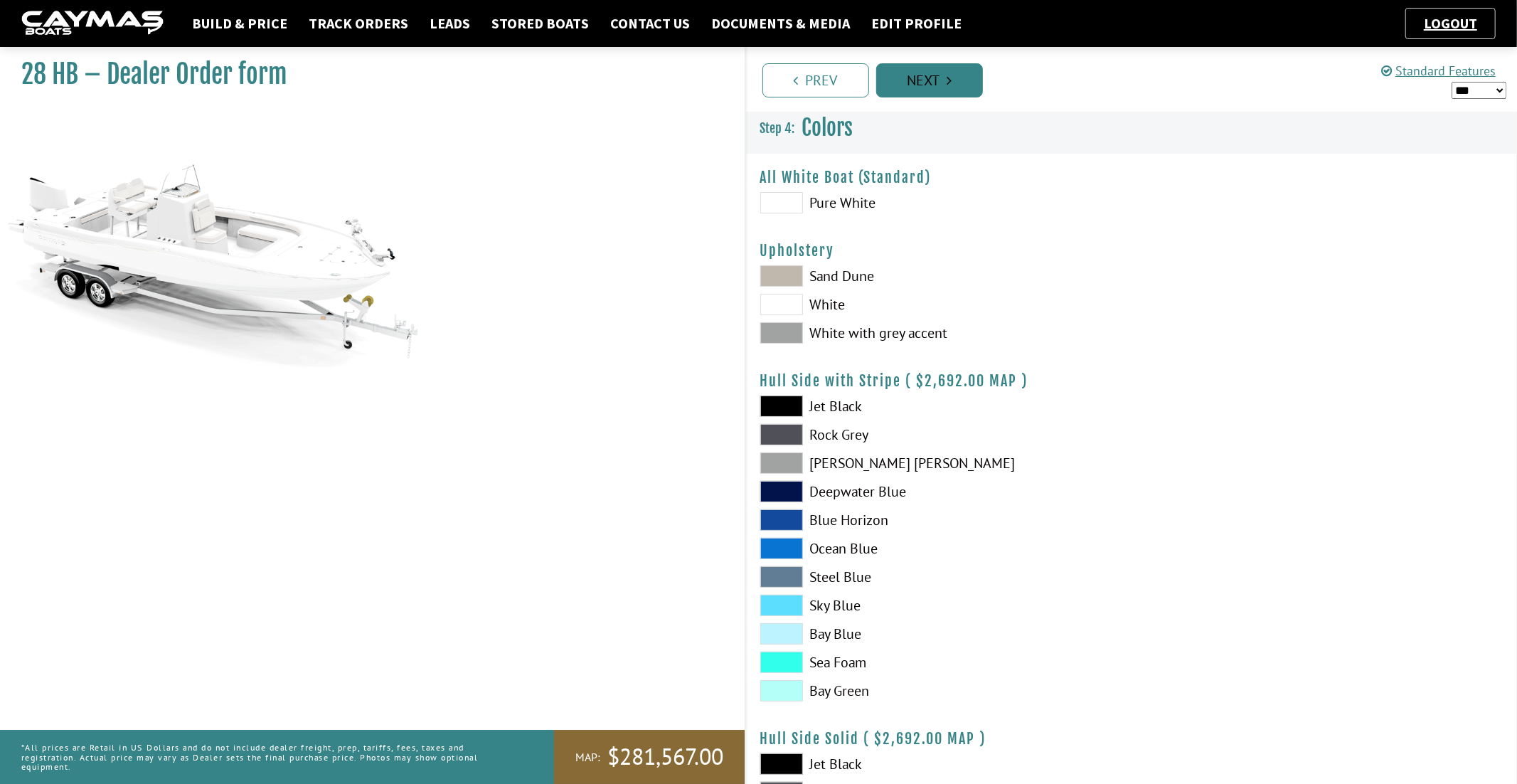
click at [924, 82] on link "Next" at bounding box center [929, 80] width 107 height 34
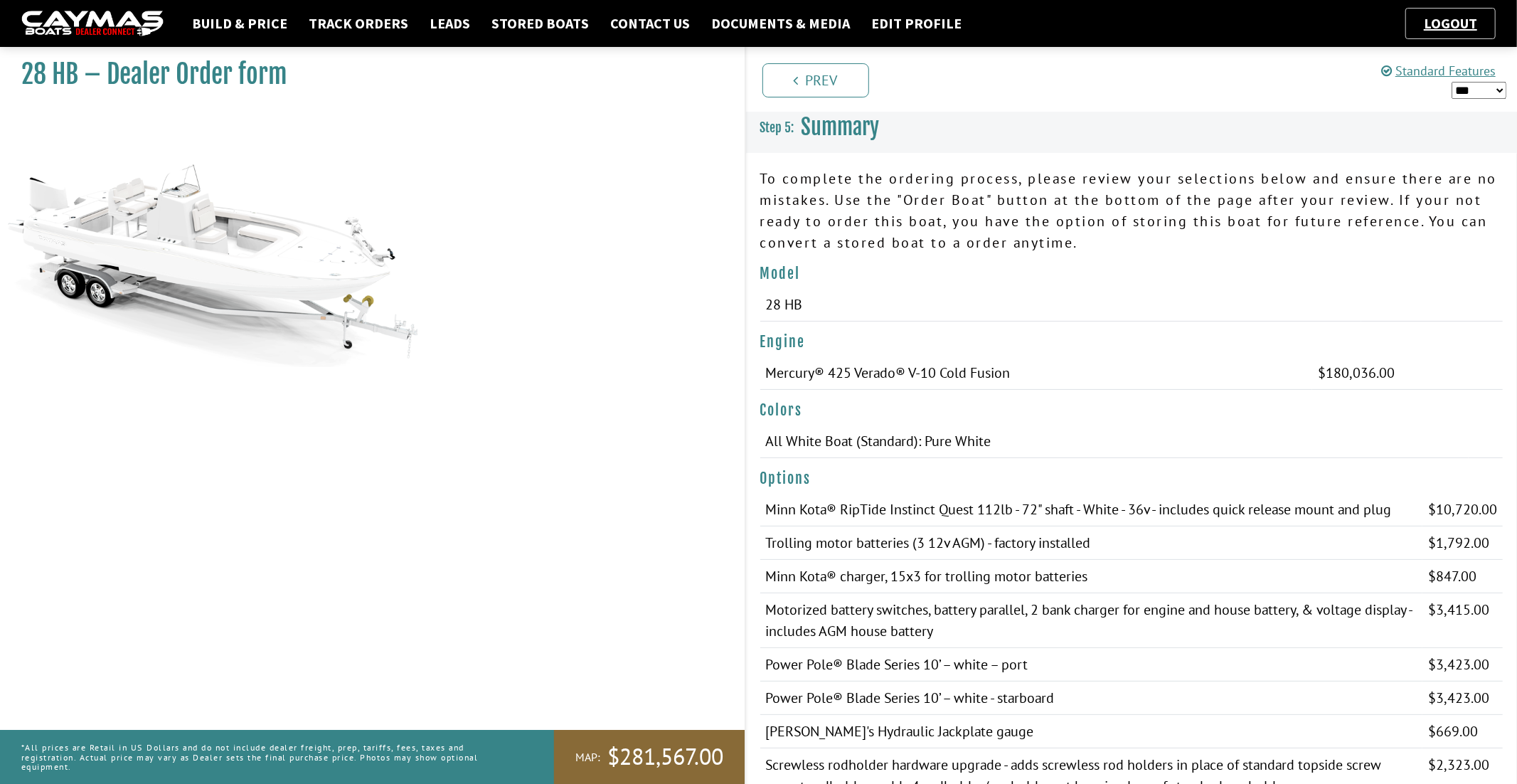
click at [1504, 90] on select "*** ****** ******" at bounding box center [1479, 90] width 55 height 17
click at [1495, 86] on select "*** ****** ******" at bounding box center [1479, 90] width 55 height 17
select select "*"
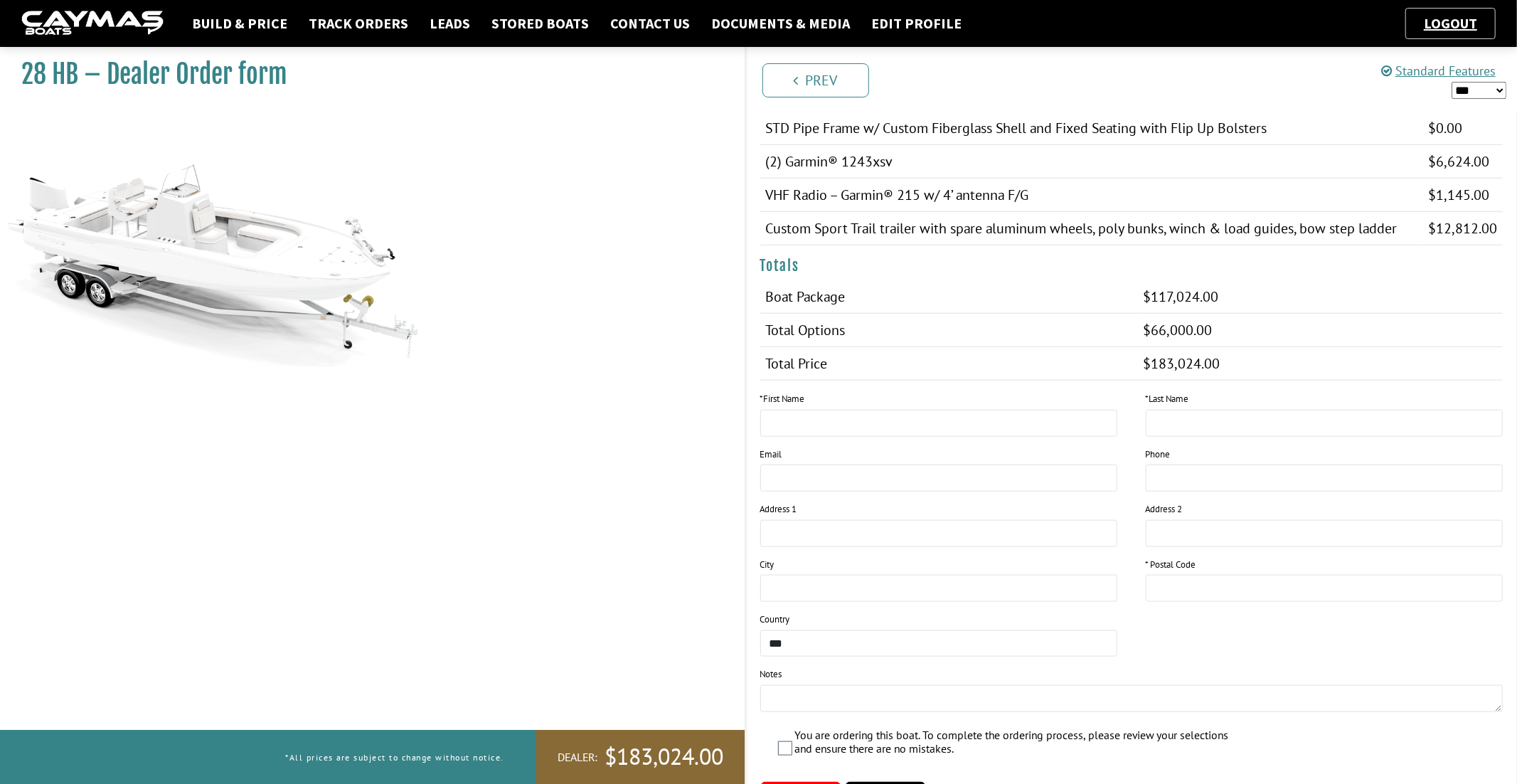
scroll to position [1136, 0]
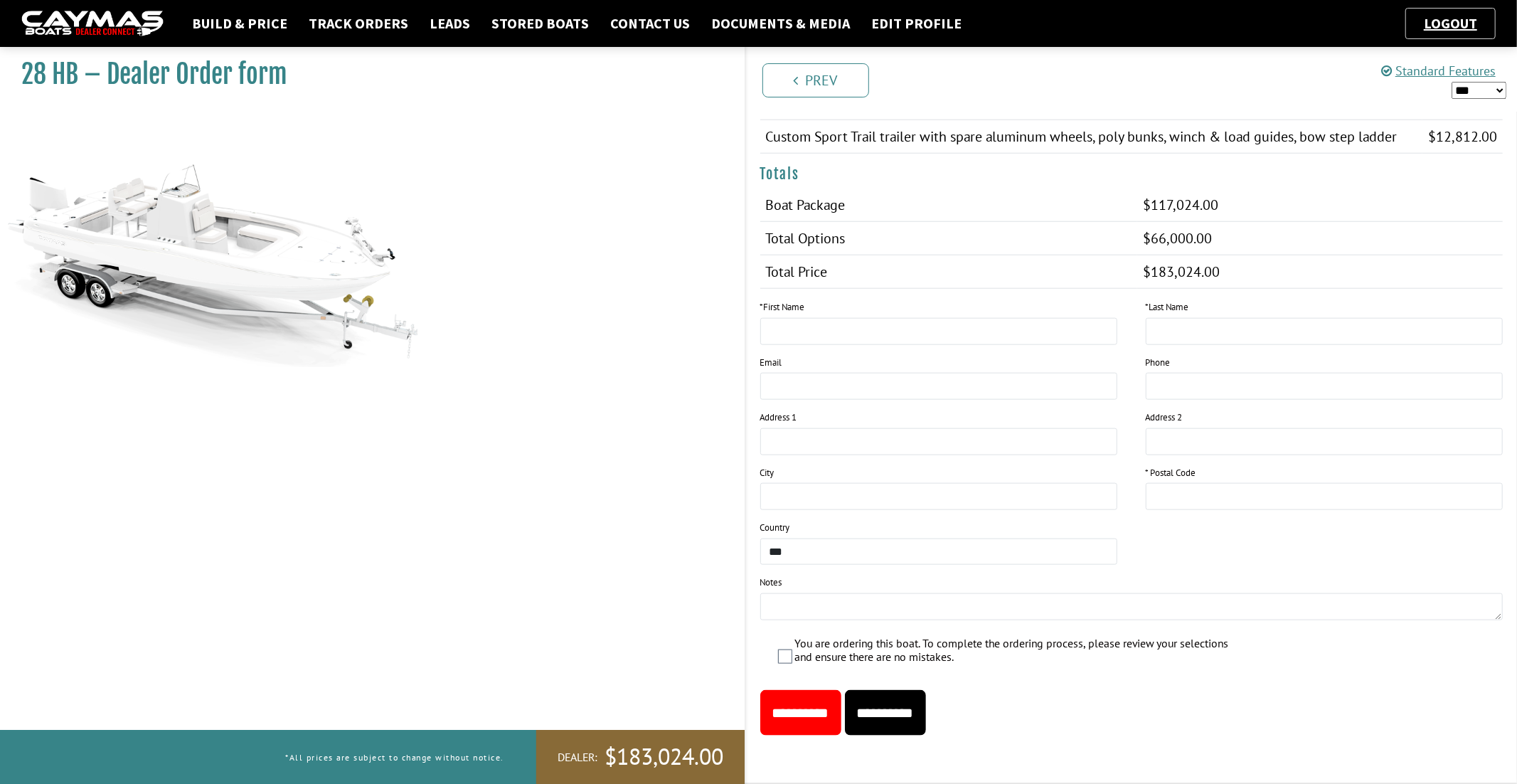
click at [900, 720] on input "**********" at bounding box center [885, 713] width 81 height 46
type input "*"
click at [1348, 335] on input "This field is required." at bounding box center [1324, 332] width 357 height 27
type input "*"
click at [1287, 494] on input "This field is required." at bounding box center [1324, 496] width 357 height 27
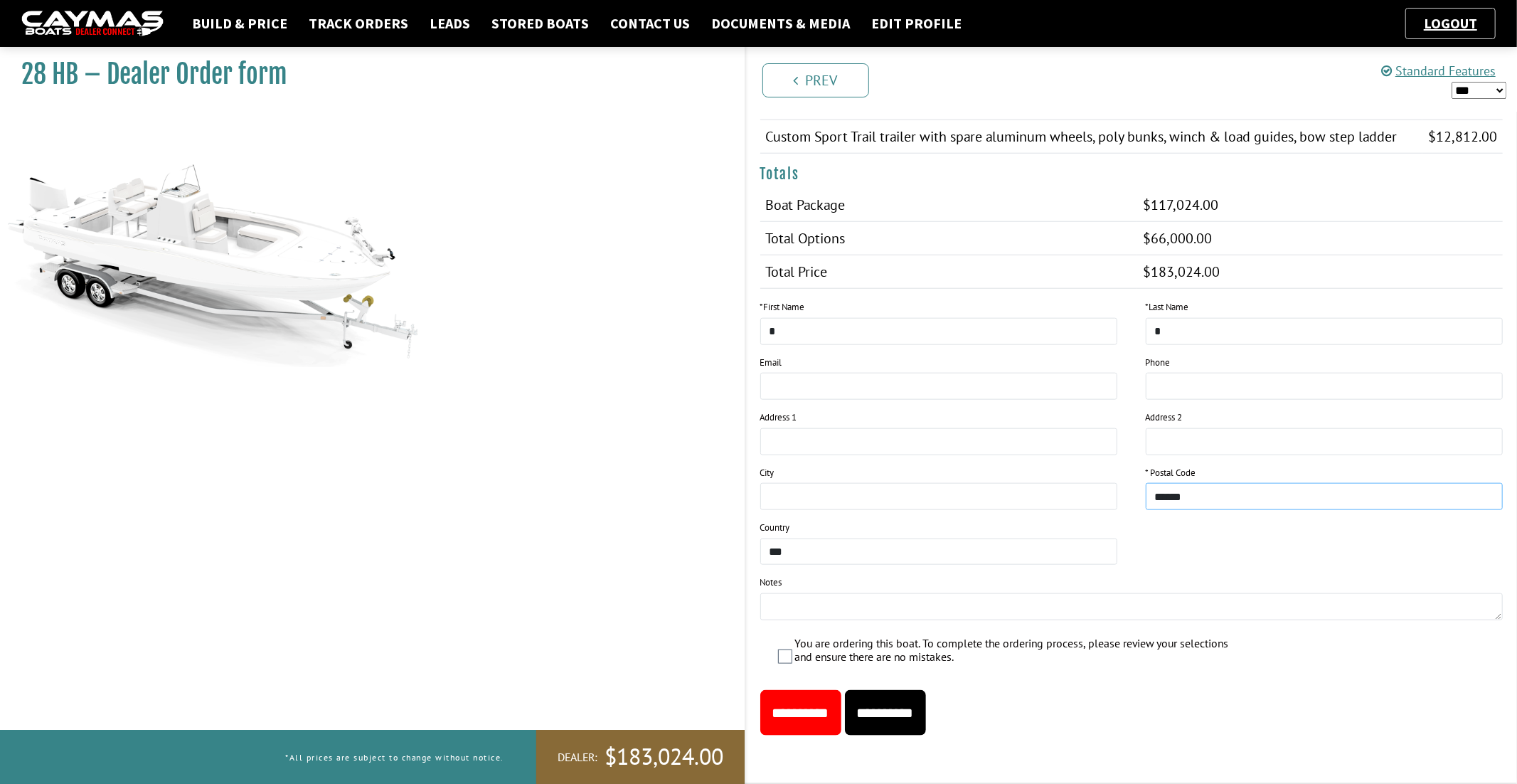
type input "******"
click at [903, 712] on input "**********" at bounding box center [885, 713] width 81 height 46
